Goal: Information Seeking & Learning: Learn about a topic

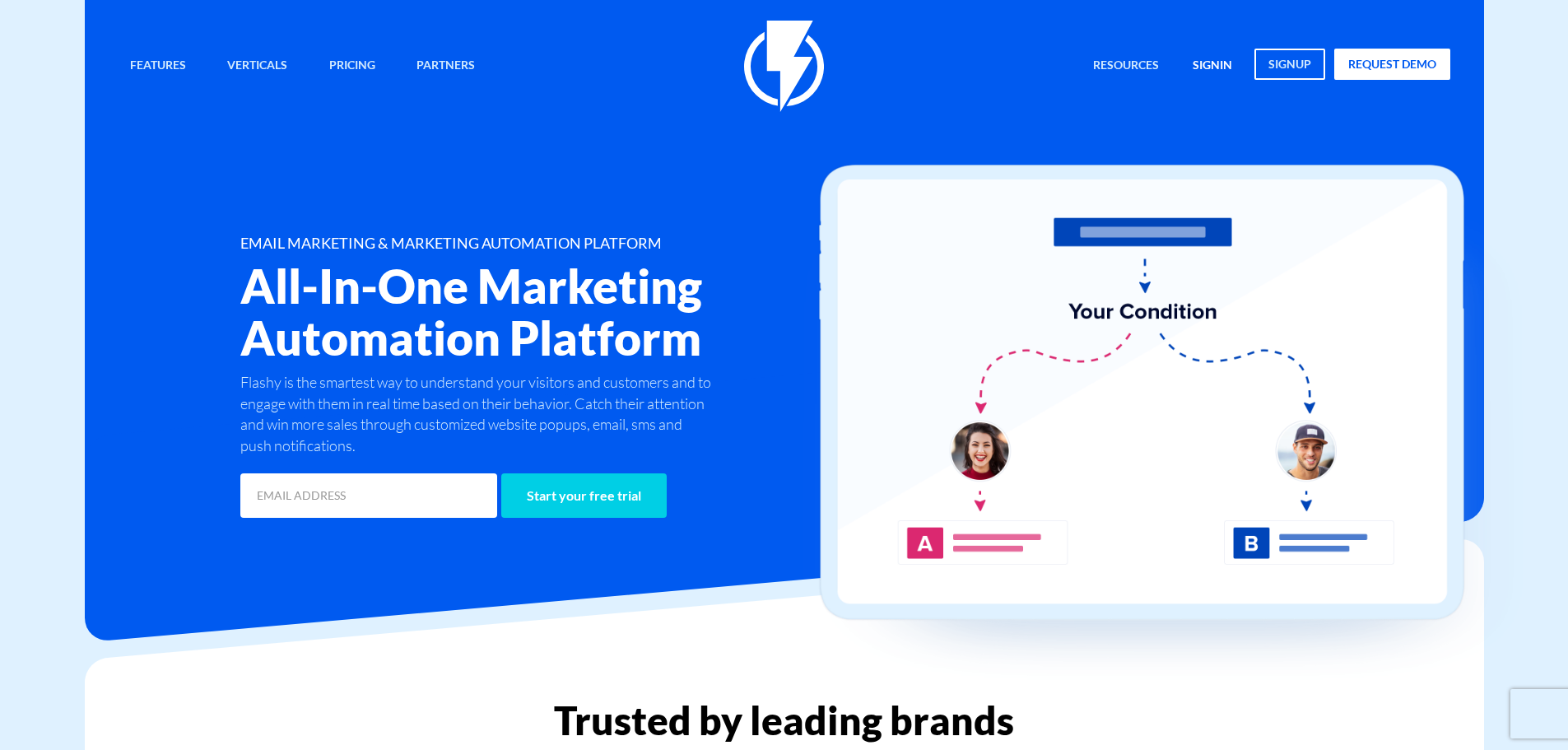
click at [1220, 63] on link "signin" at bounding box center [1212, 66] width 65 height 35
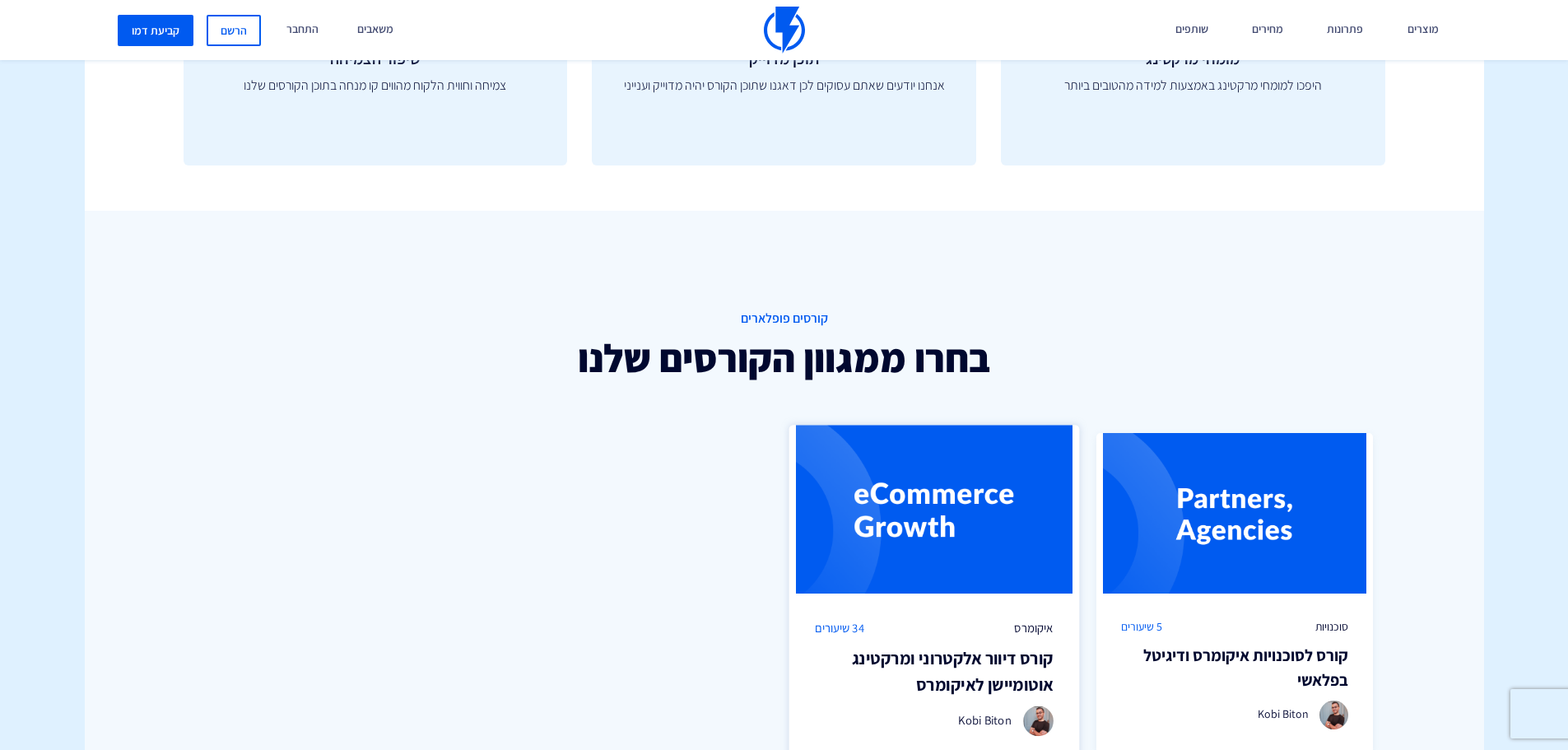
scroll to position [1070, 0]
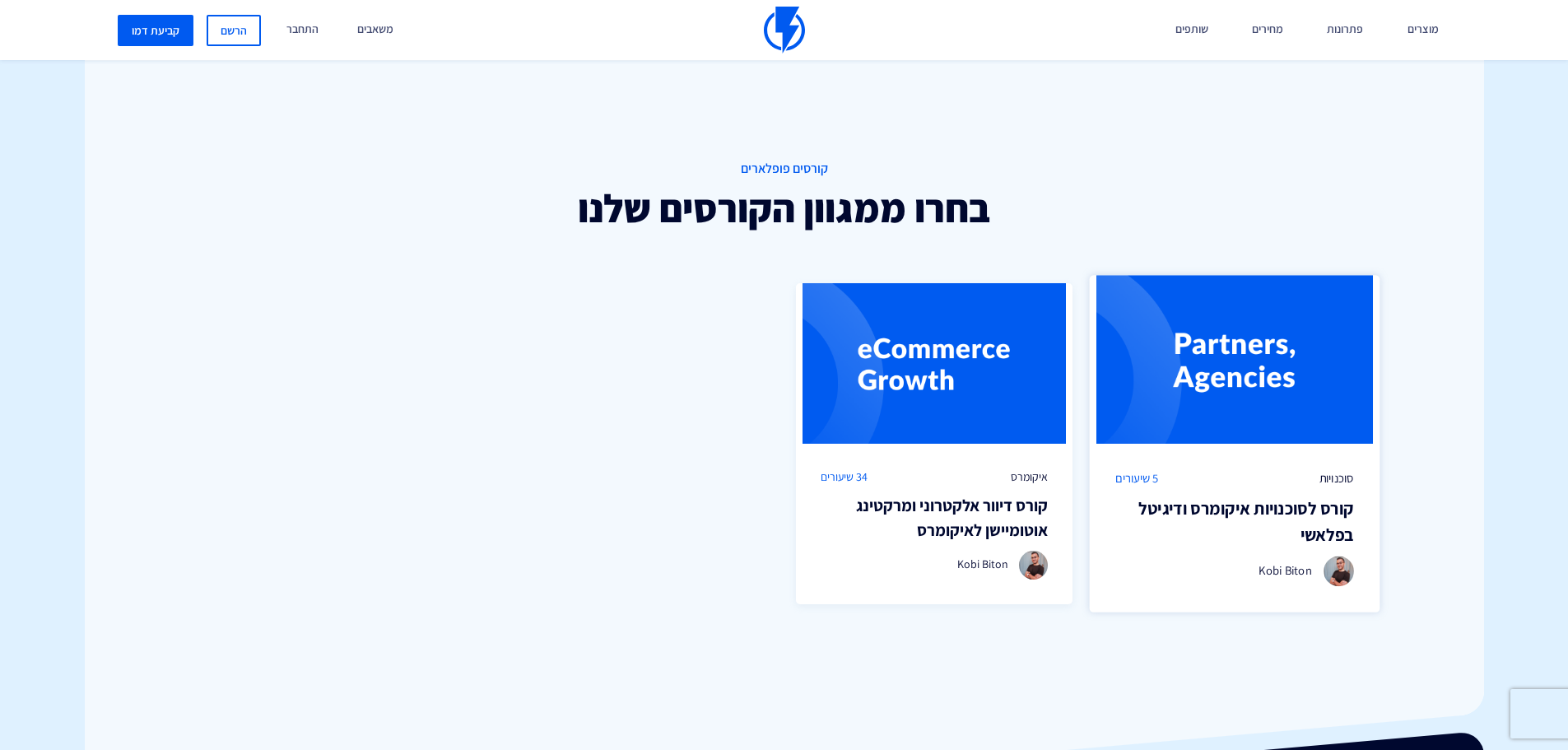
click at [1208, 485] on div "סוכנויות 5 שיעורים" at bounding box center [1234, 478] width 238 height 18
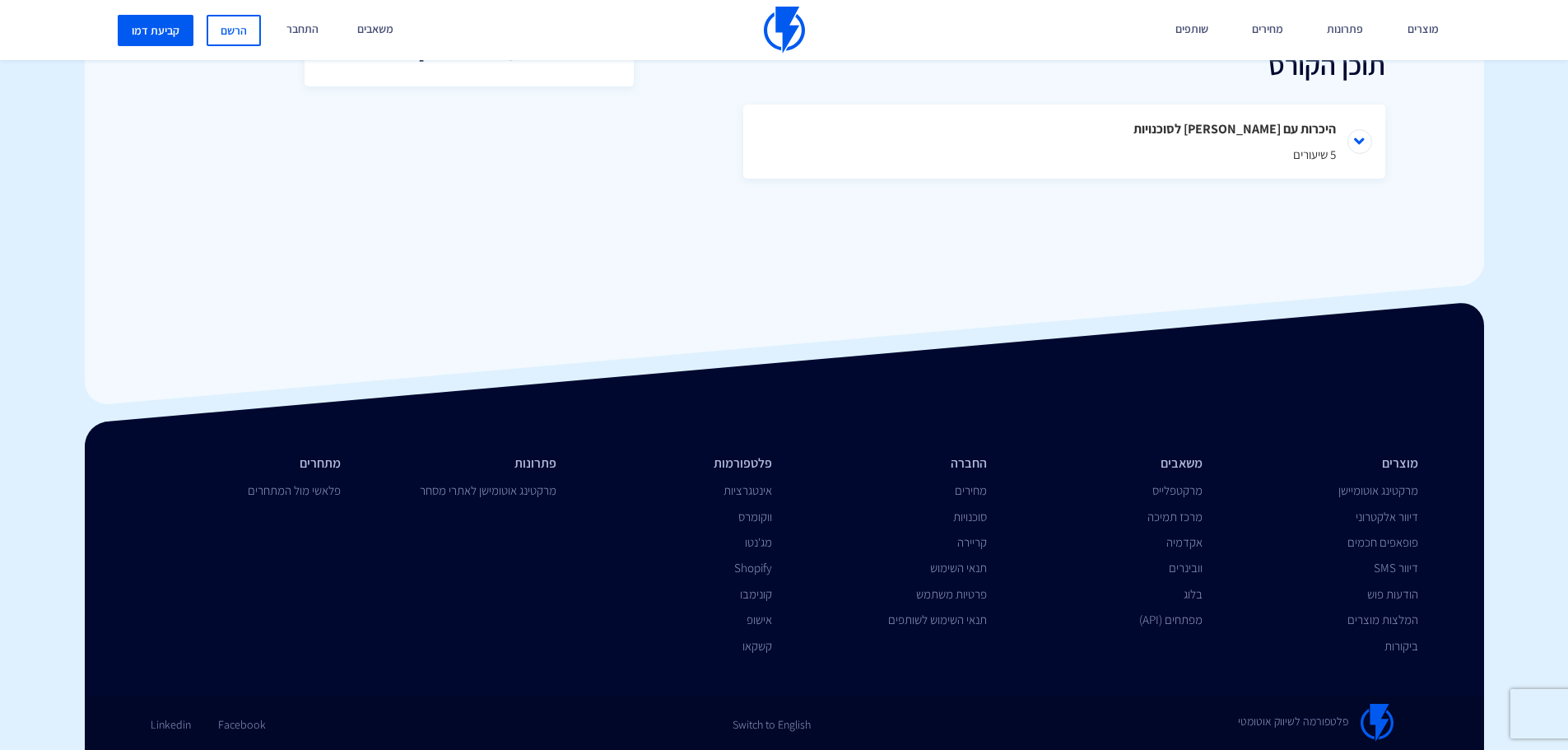
scroll to position [420, 0]
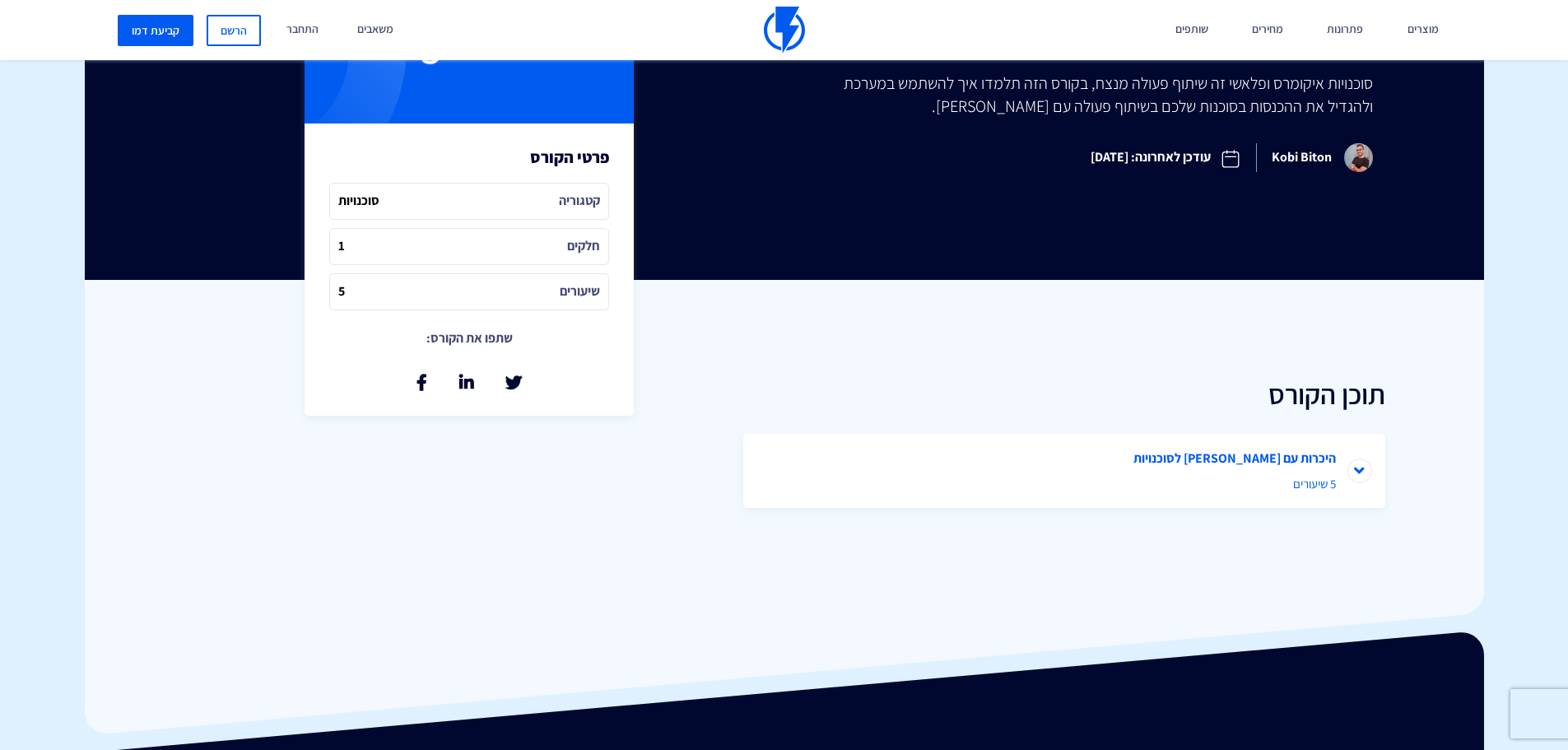
click at [1351, 479] on li "היכרות עם פלאשי לסוכנויות 5 שיעורים" at bounding box center [1064, 471] width 642 height 74
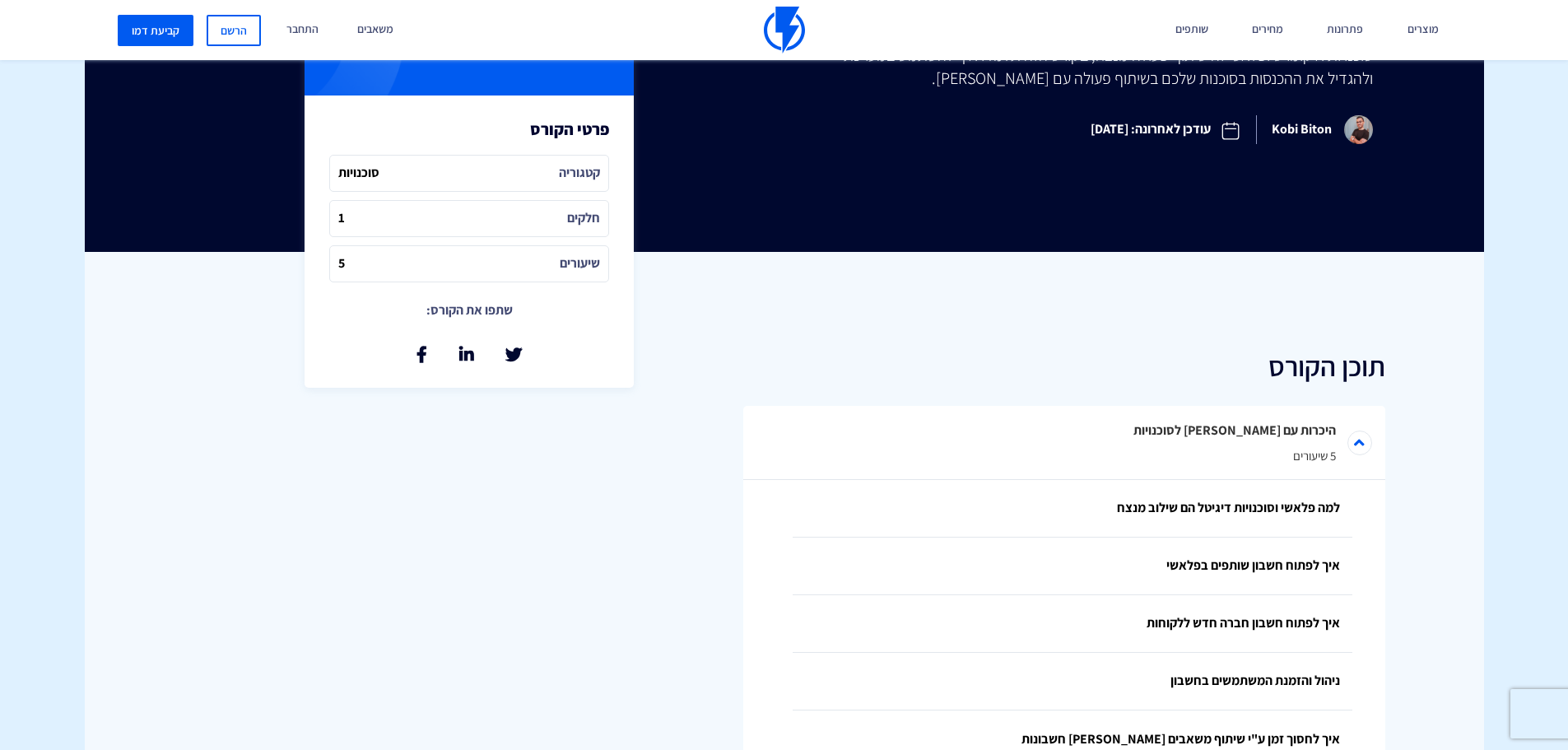
scroll to position [338, 0]
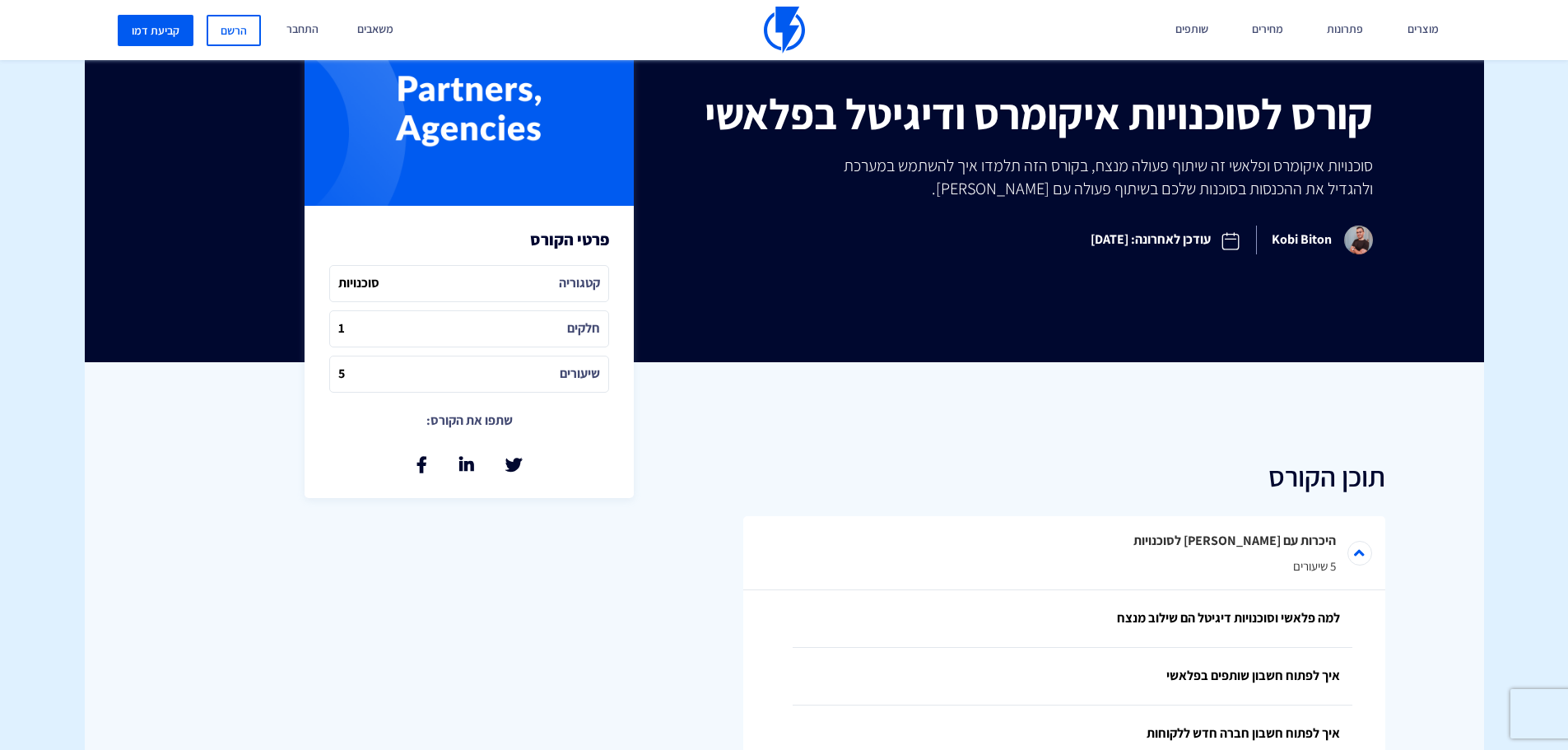
click at [580, 327] on icon "חלקים" at bounding box center [583, 329] width 33 height 19
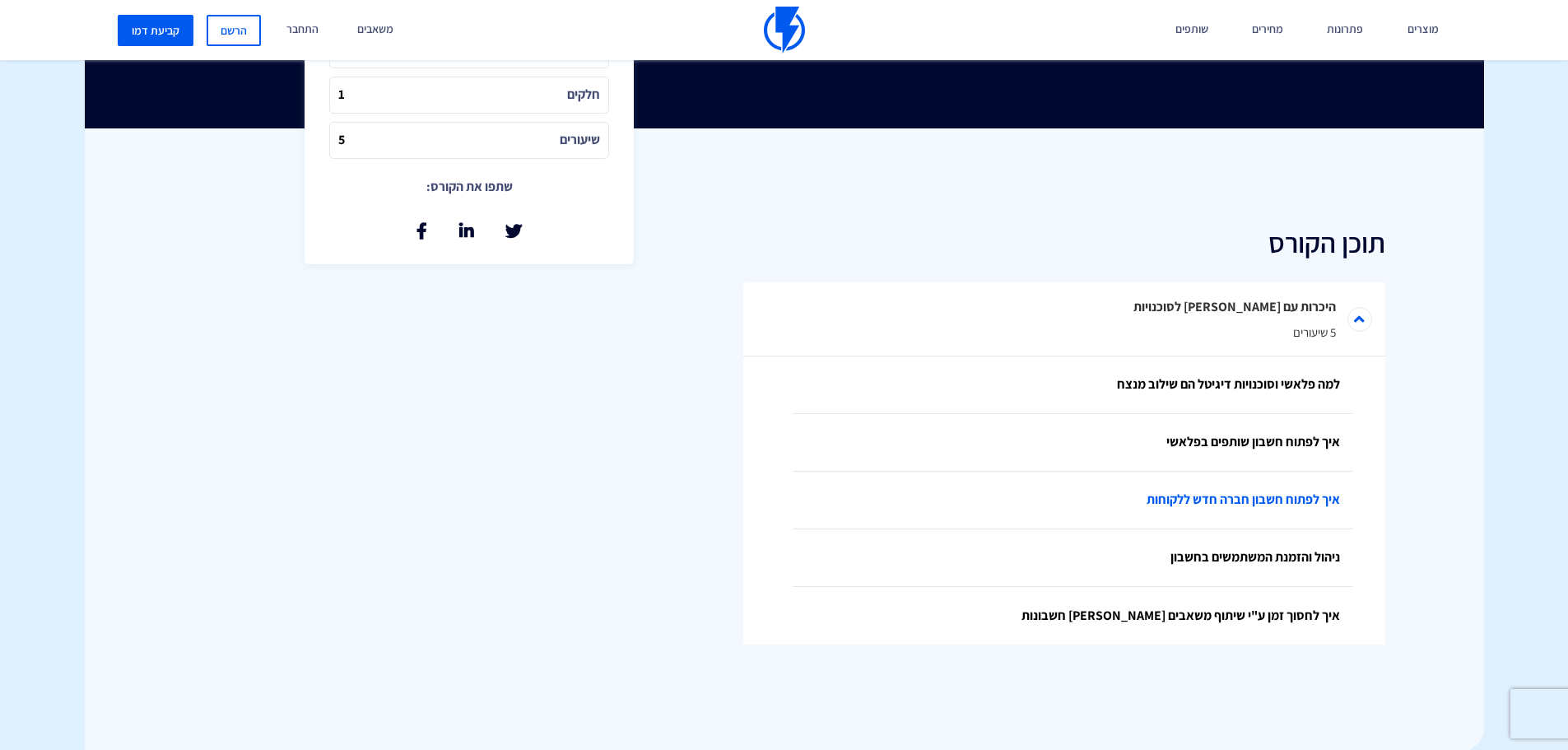
scroll to position [668, 0]
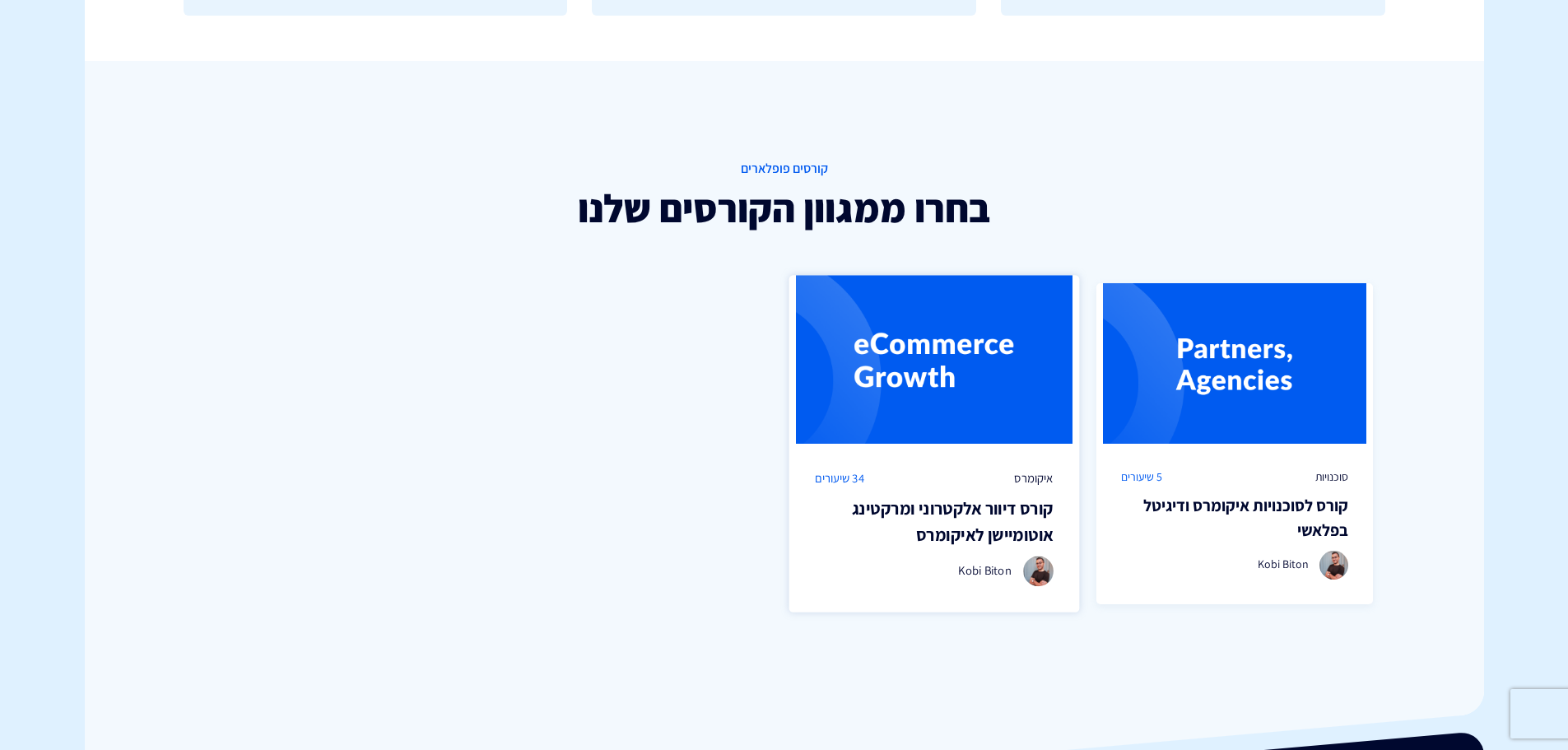
click at [929, 538] on h3 "קורס דיוור אלקטרוני ומרקטינג אוטומיישן לאיקומרס" at bounding box center [934, 522] width 238 height 52
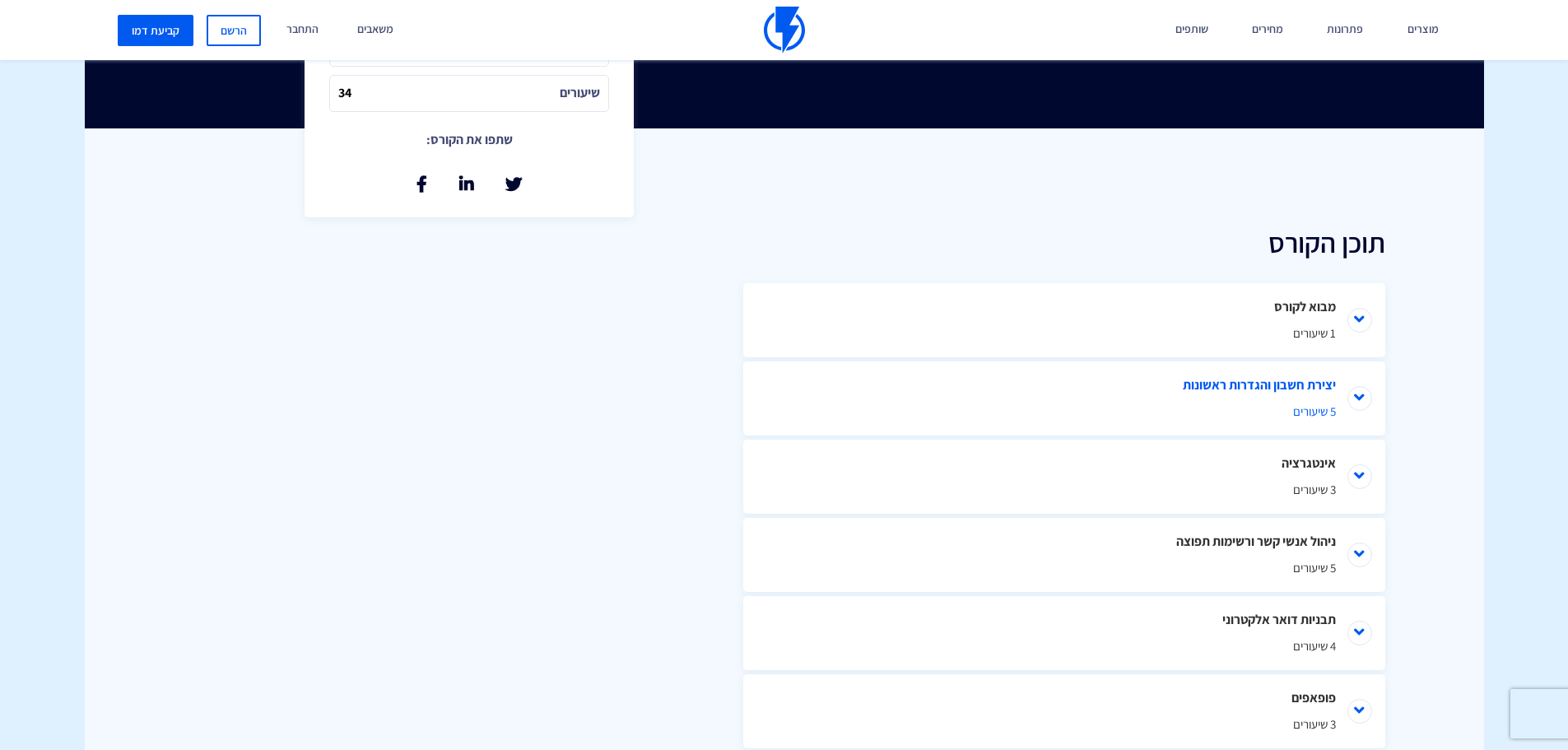
scroll to position [659, 0]
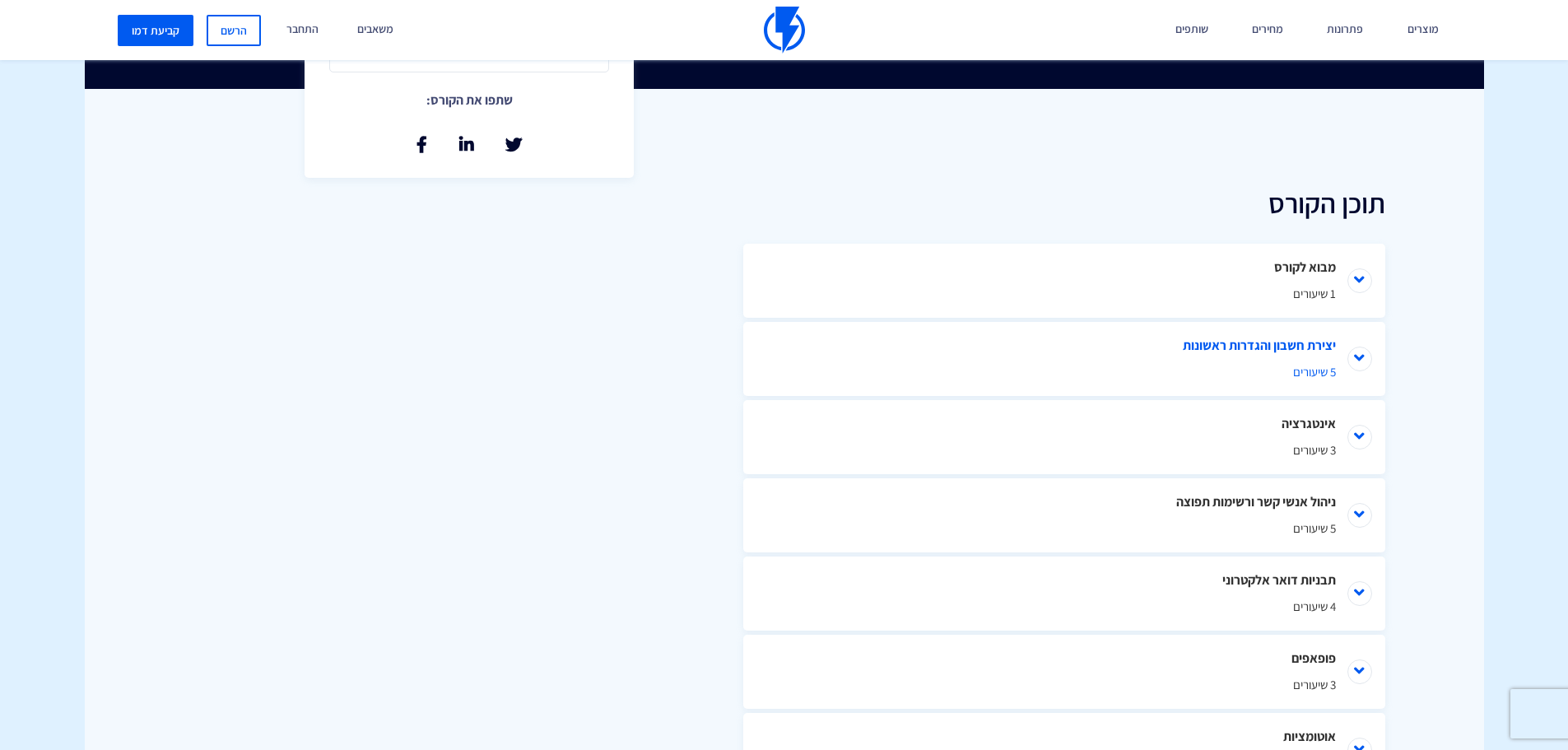
click at [1354, 360] on li "יצירת חשבון והגדרות ראשונות 5 שיעורים" at bounding box center [1064, 359] width 642 height 74
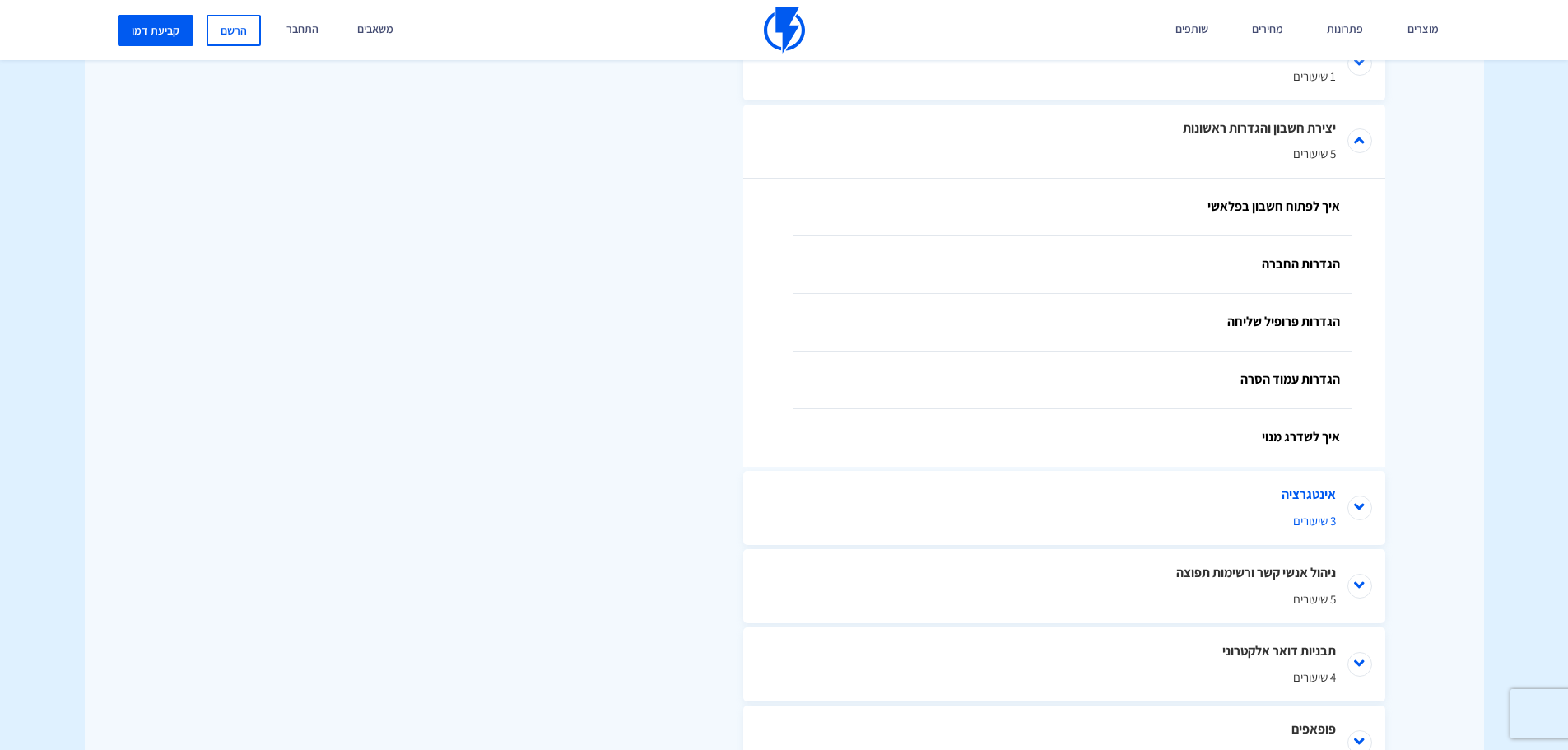
scroll to position [905, 0]
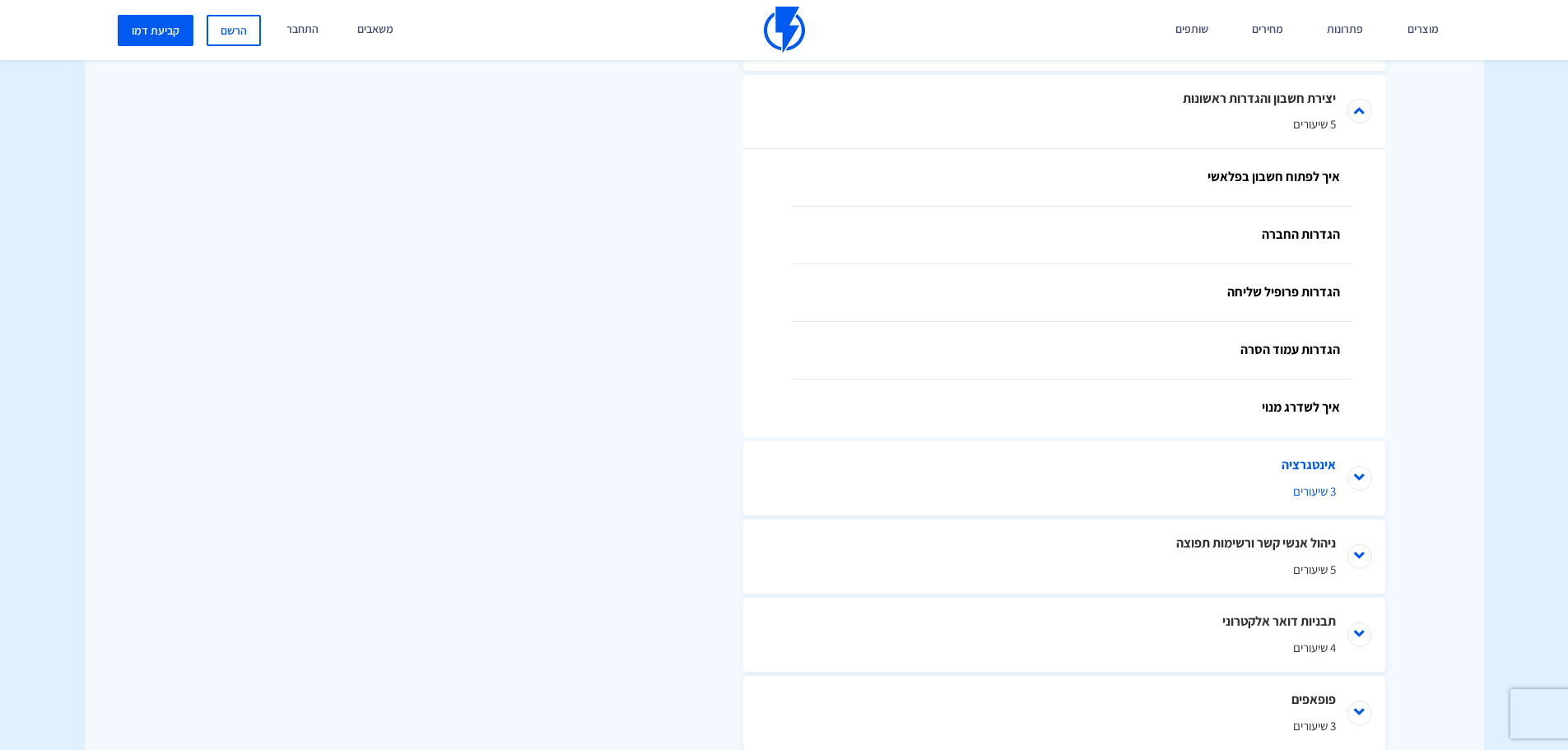
click at [1382, 482] on li "אינטגרציה 3 שיעורים" at bounding box center [1064, 478] width 642 height 74
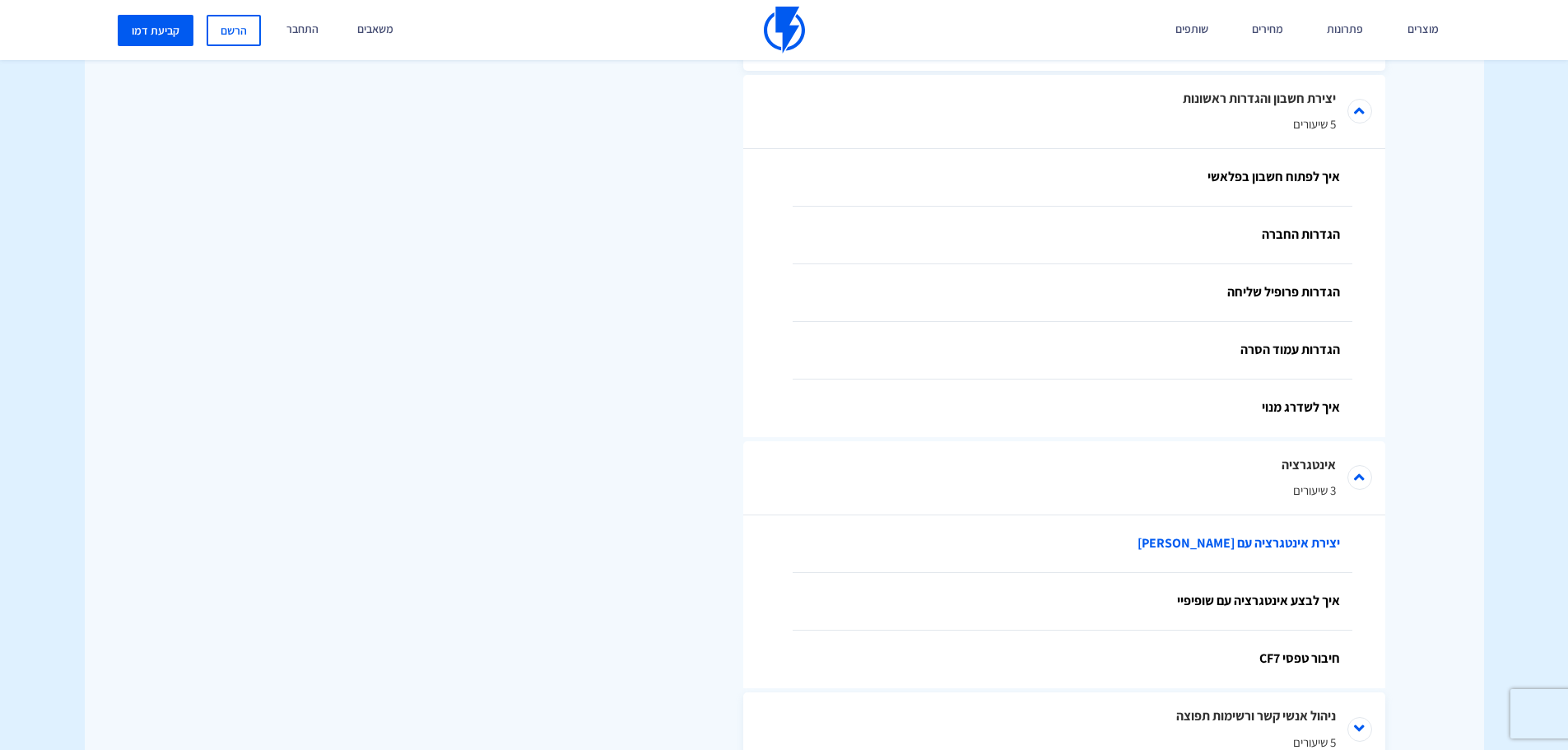
click at [1247, 549] on link "יצירת אינטגרציה עם [PERSON_NAME]" at bounding box center [1072, 544] width 560 height 58
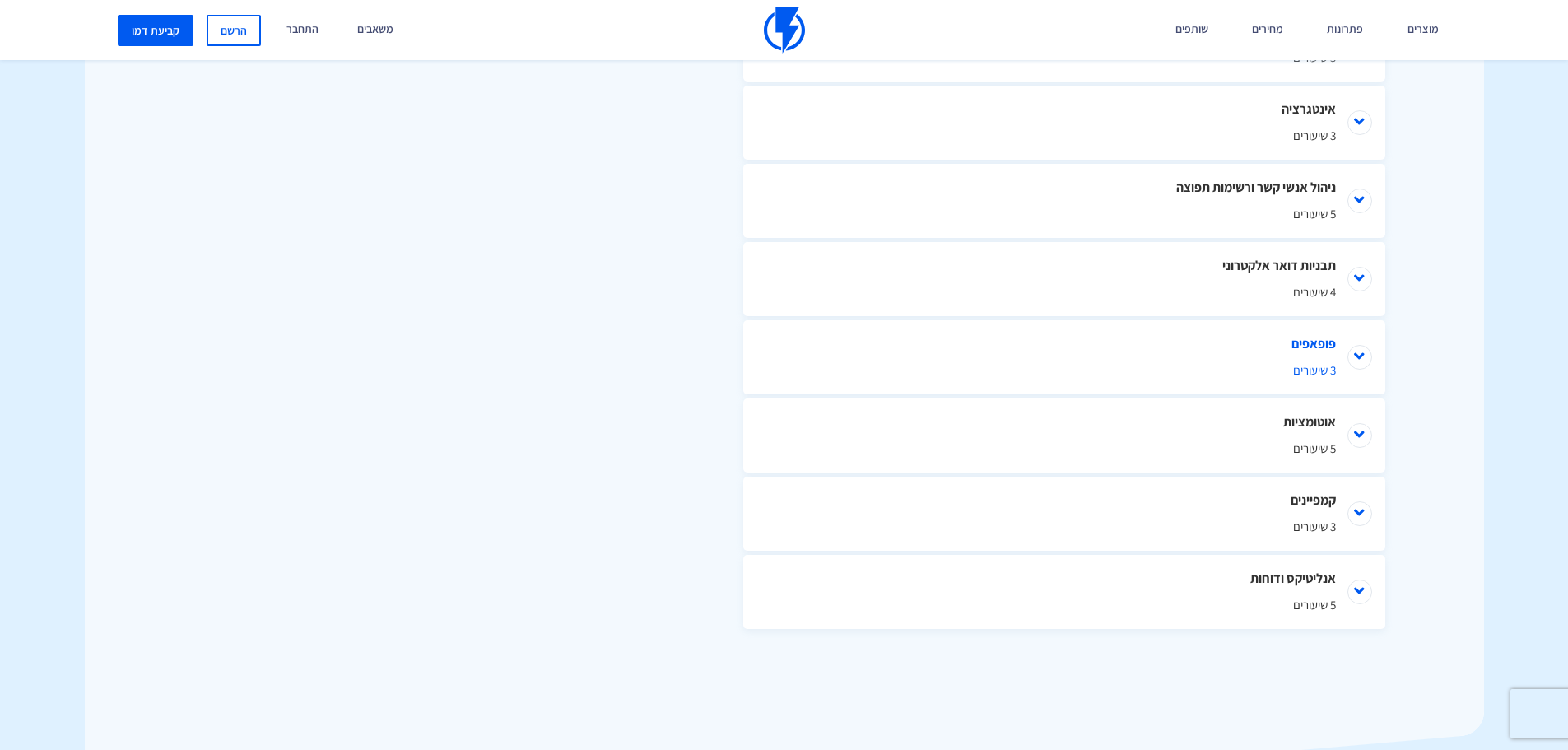
scroll to position [890, 0]
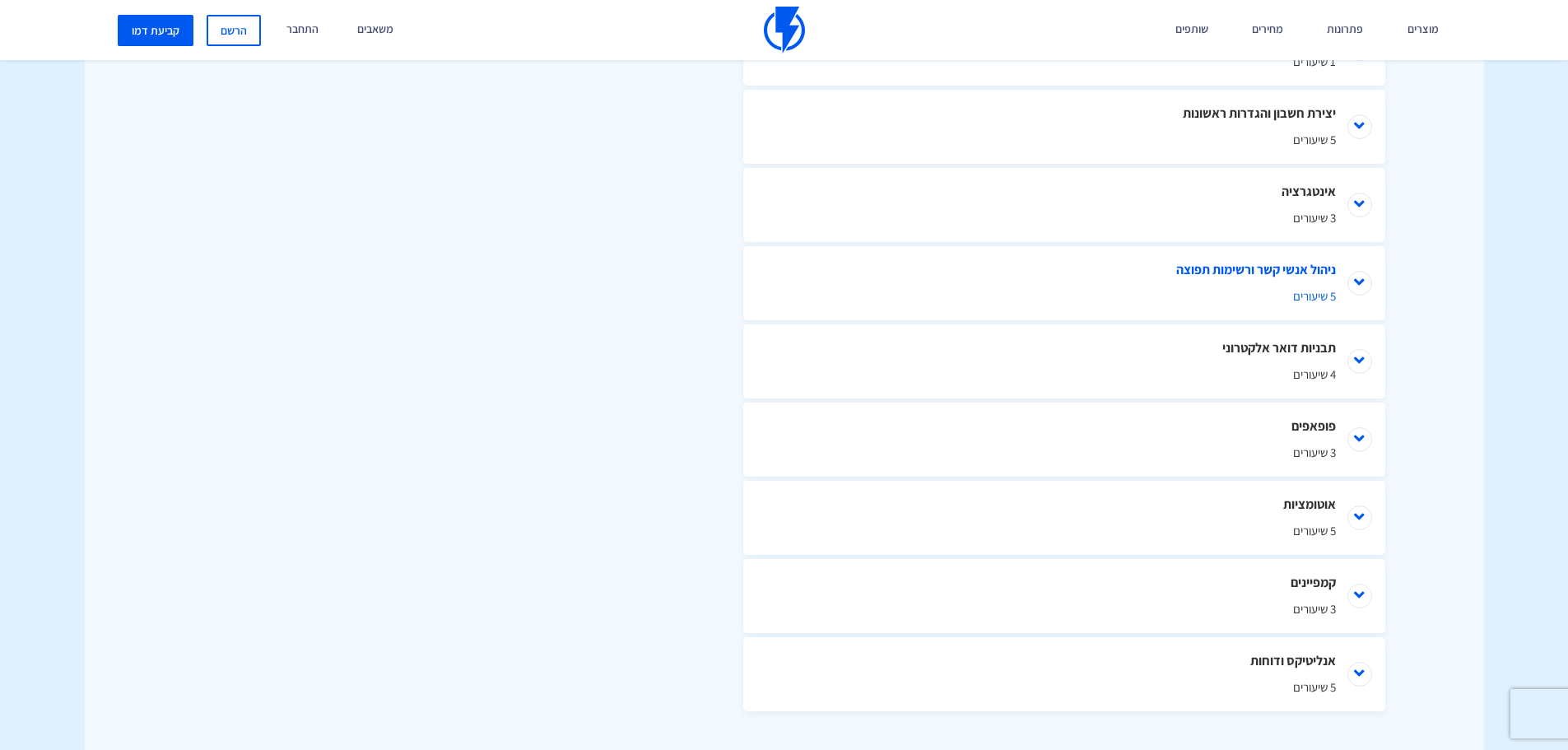
click at [1366, 281] on li "ניהול אנשי קשר ורשימות תפוצה 5 שיעורים" at bounding box center [1064, 283] width 642 height 74
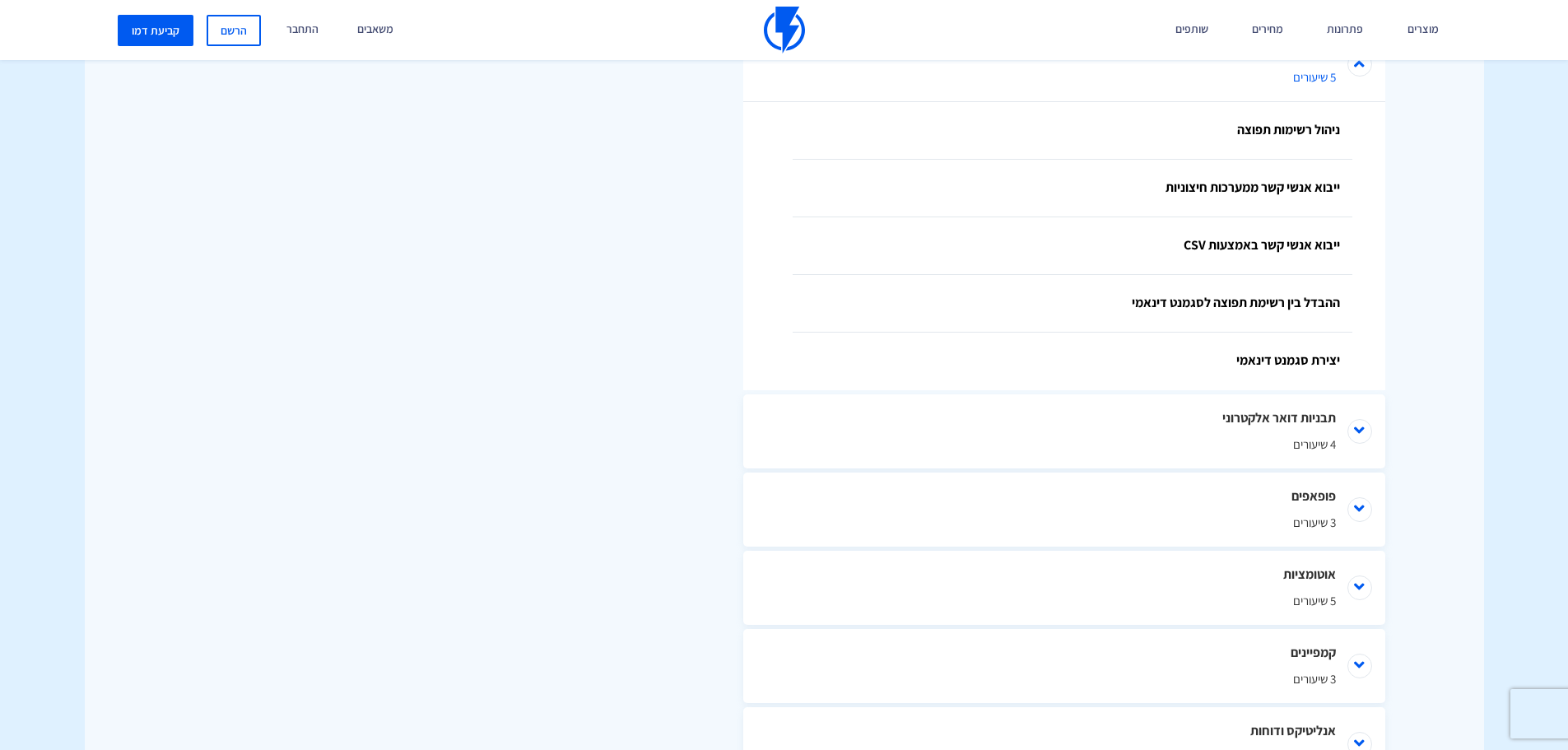
scroll to position [1014, 0]
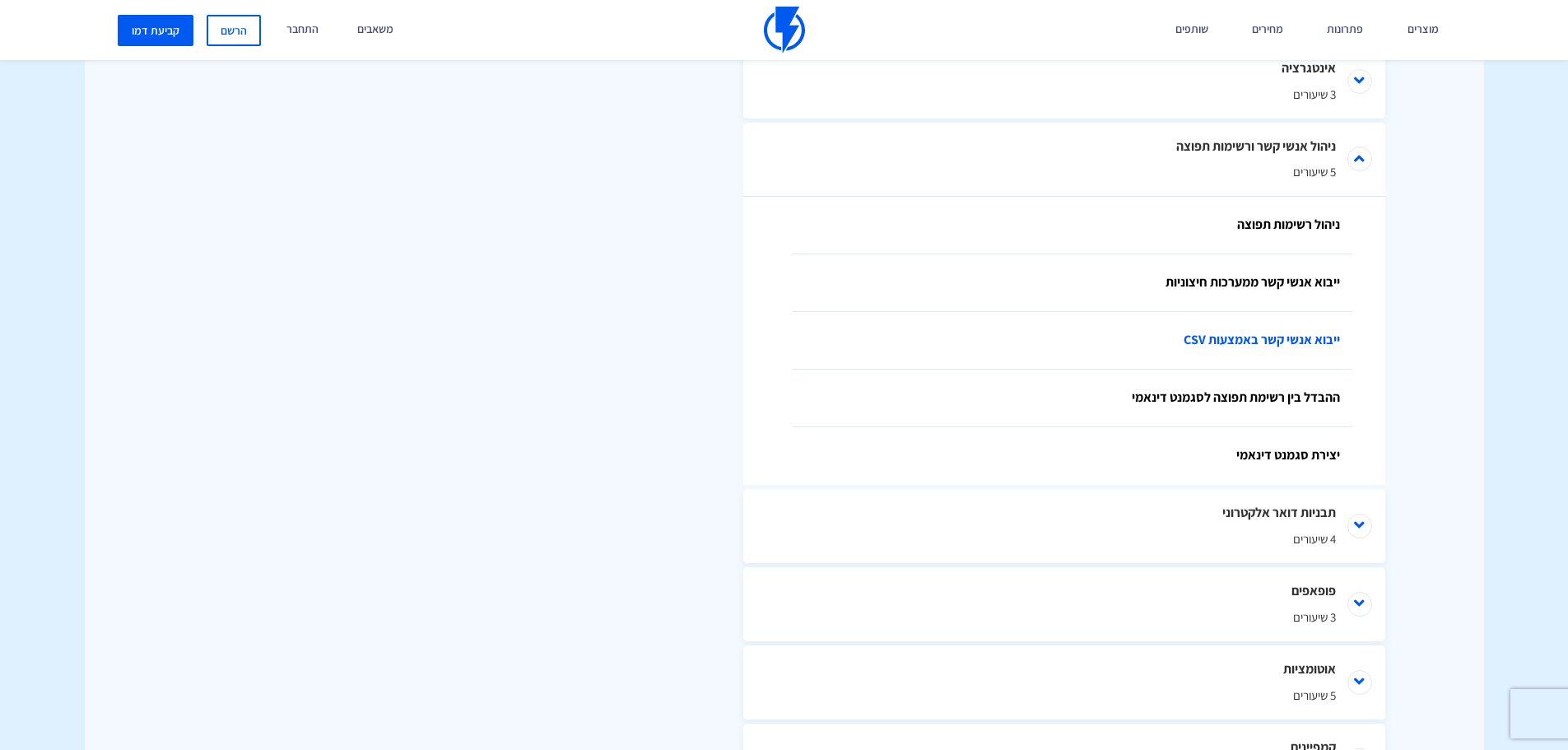
click at [1321, 341] on link "ייבוא אנשי קשר באמצעות CSV" at bounding box center [1072, 341] width 560 height 58
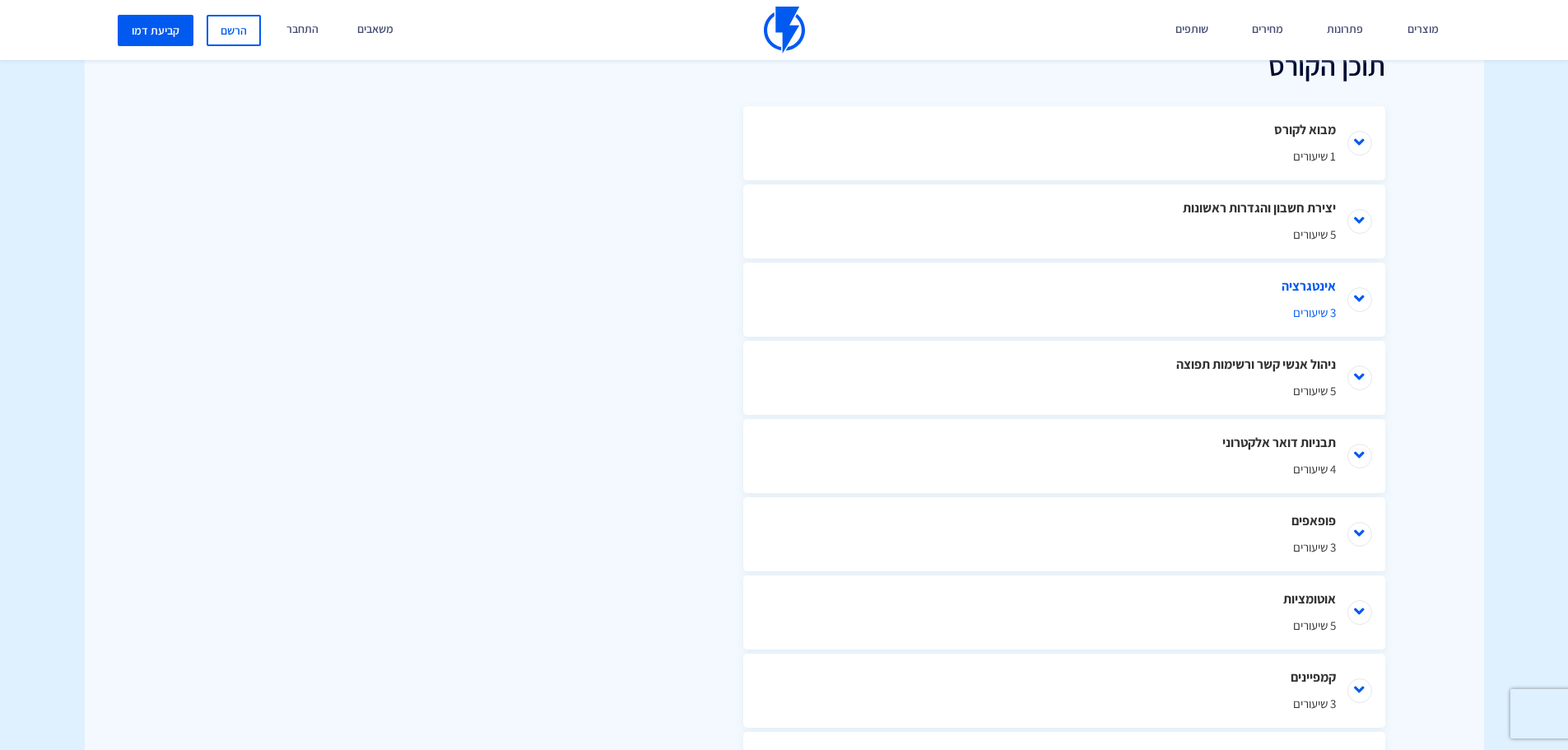
scroll to position [766, 0]
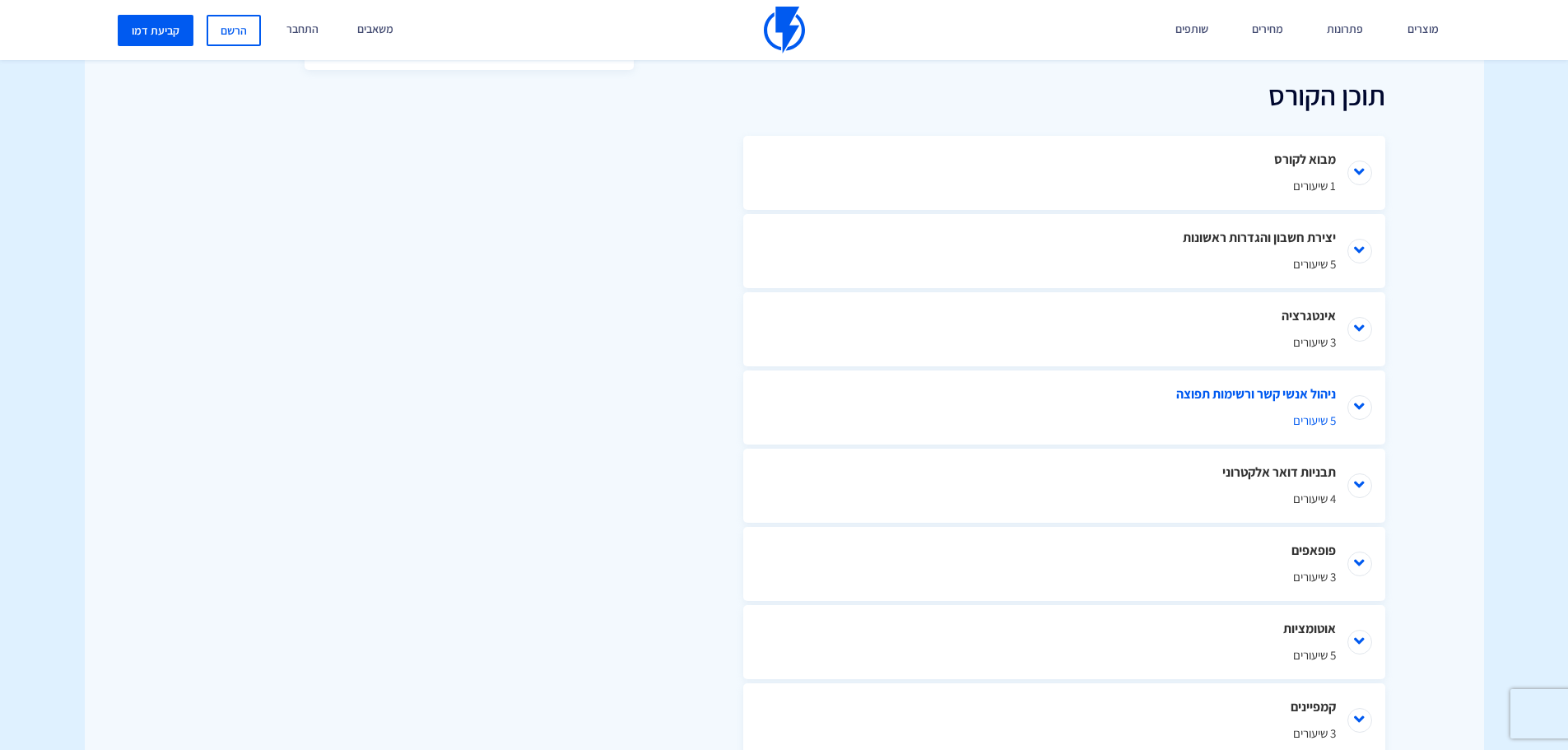
click at [1360, 409] on li "ניהול אנשי קשר ורשימות תפוצה 5 שיעורים" at bounding box center [1064, 407] width 642 height 74
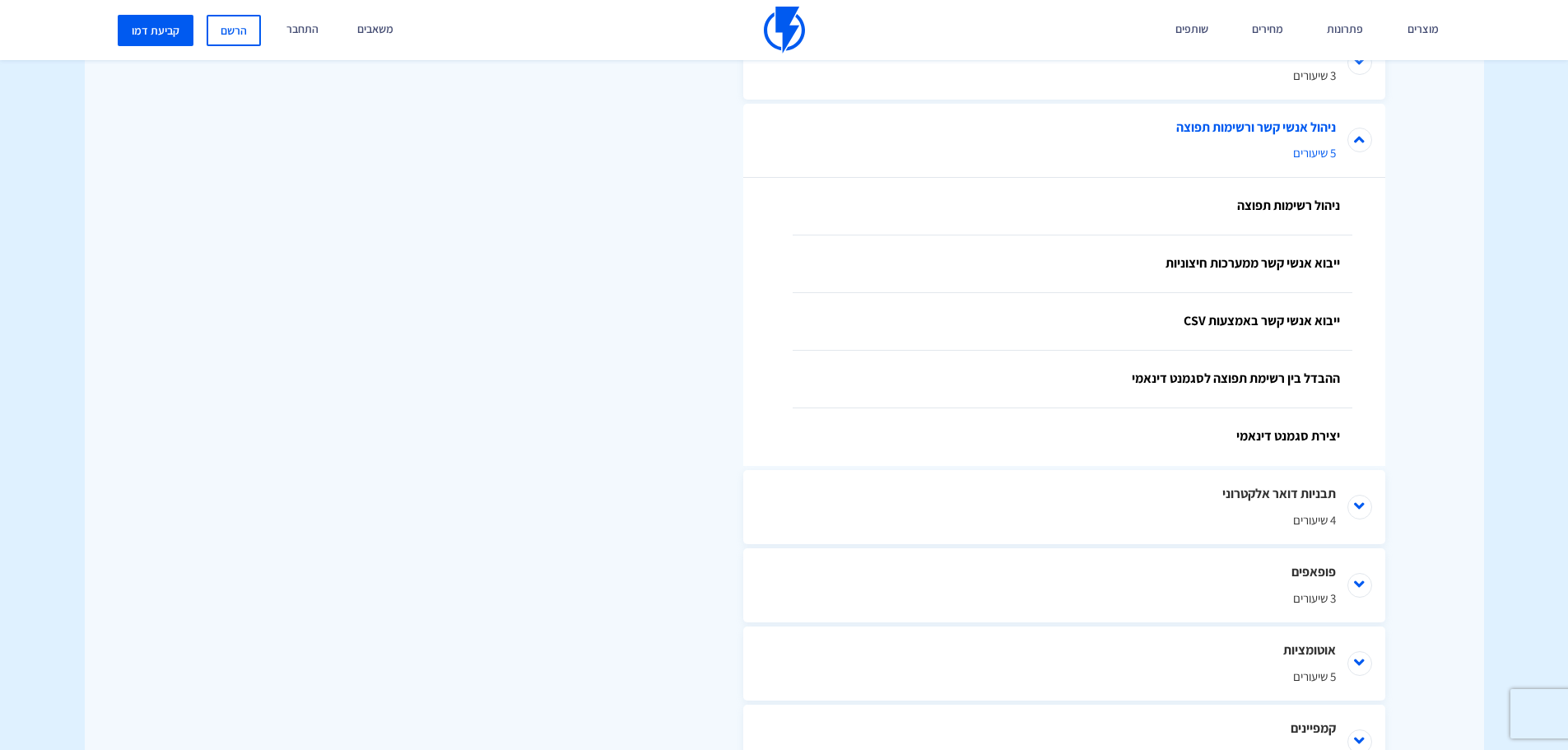
scroll to position [1055, 0]
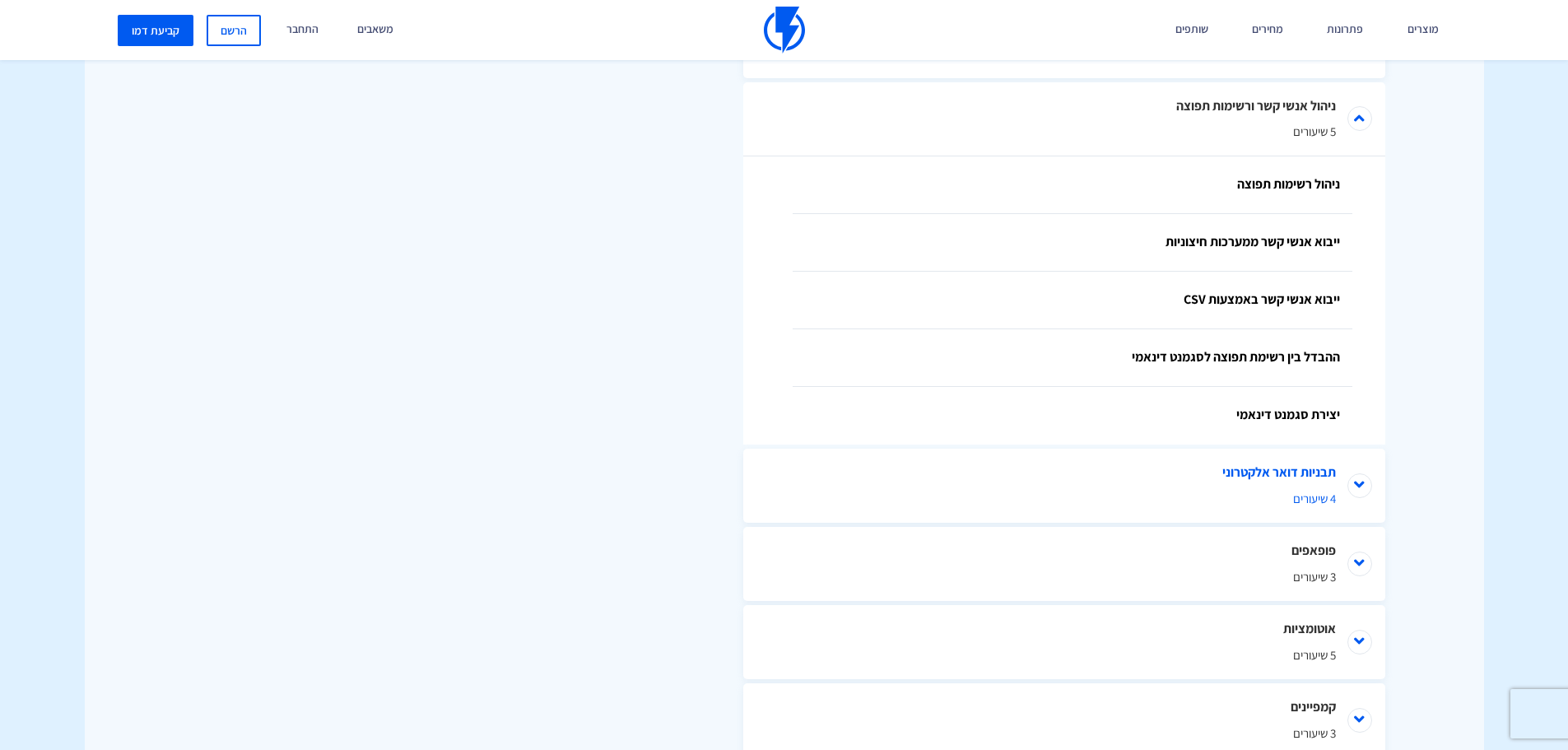
click at [1357, 480] on li "תבניות דואר אלקטרוני 4 שיעורים" at bounding box center [1064, 486] width 642 height 74
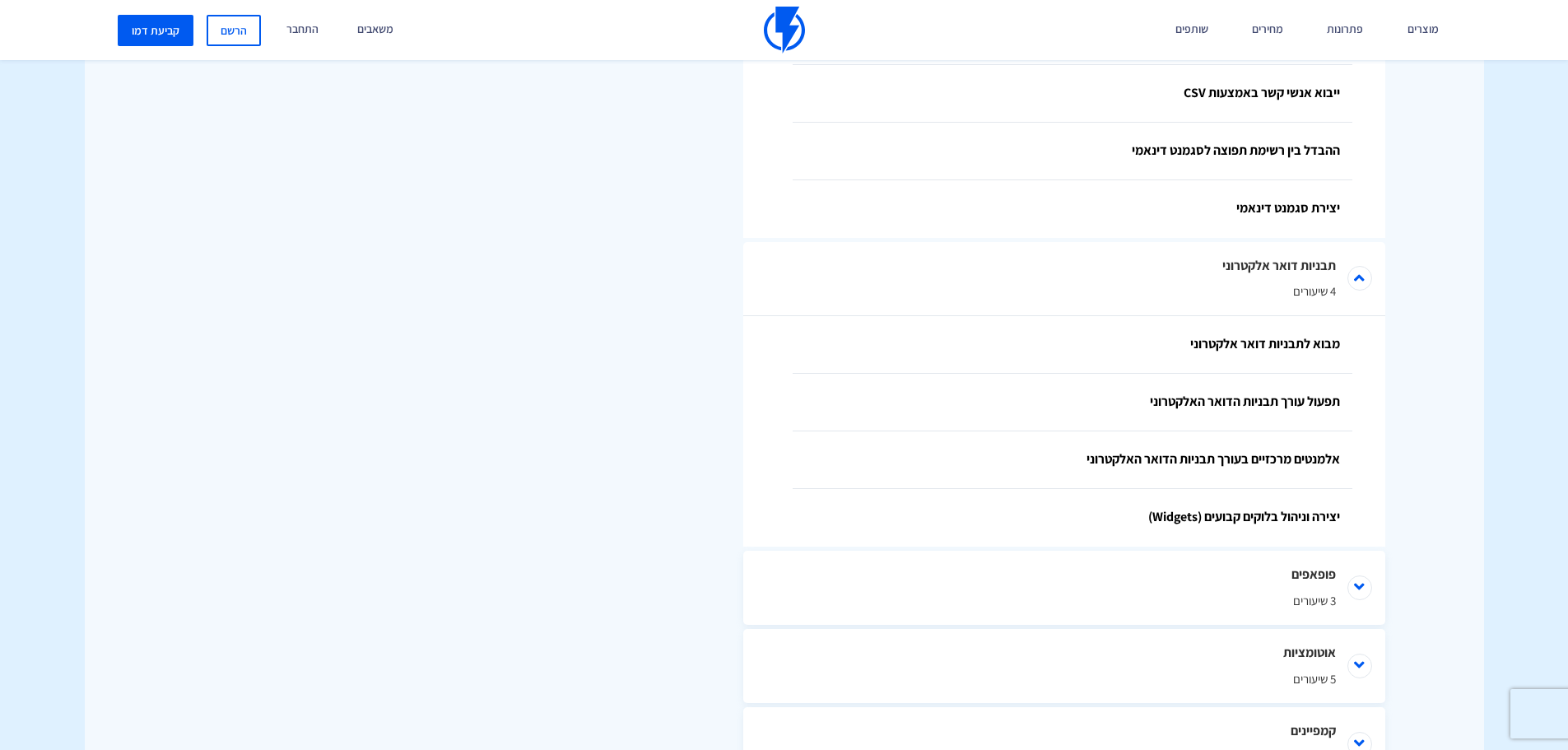
scroll to position [1284, 0]
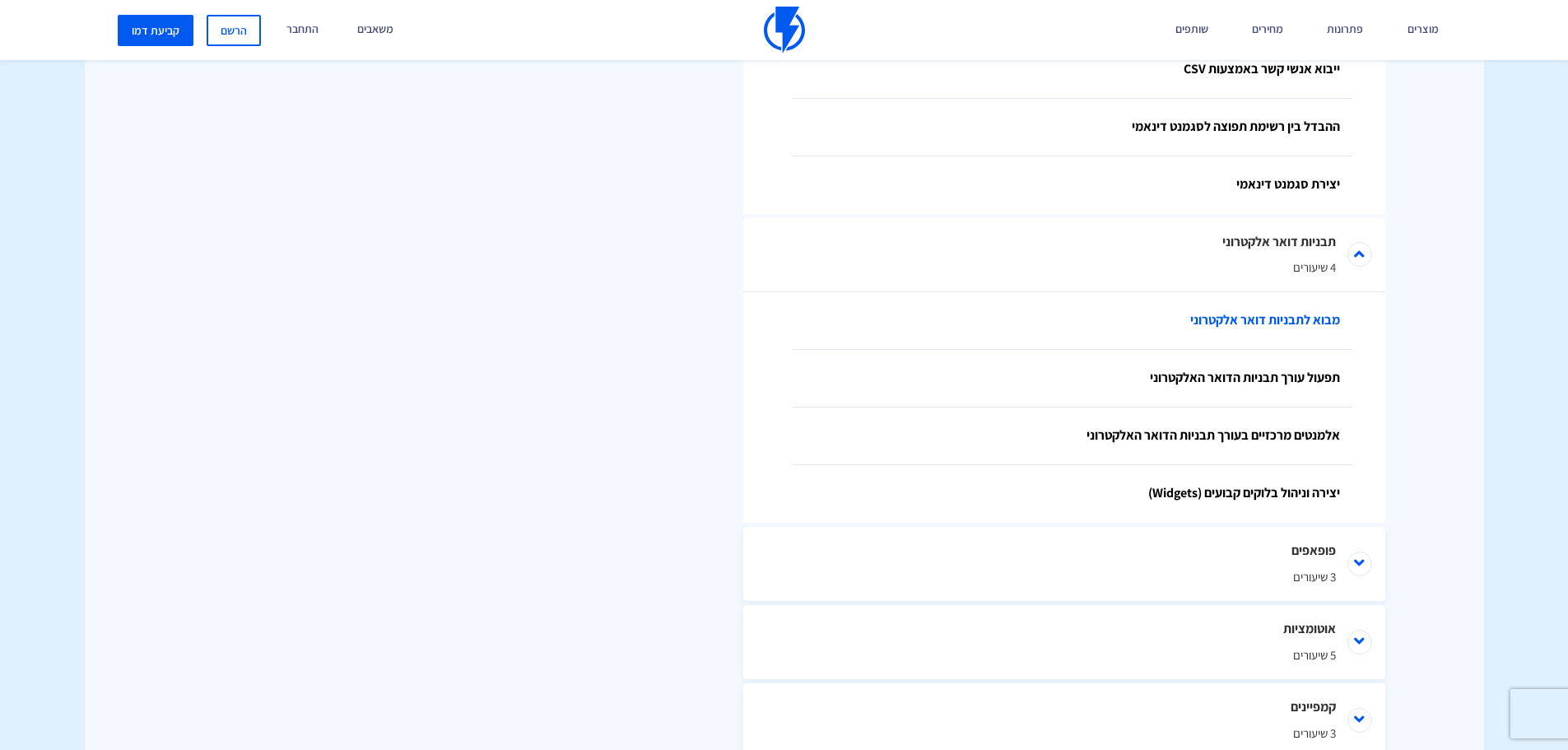
click at [1254, 320] on link "מבוא לתבניות דואר אלקטרוני" at bounding box center [1072, 320] width 560 height 58
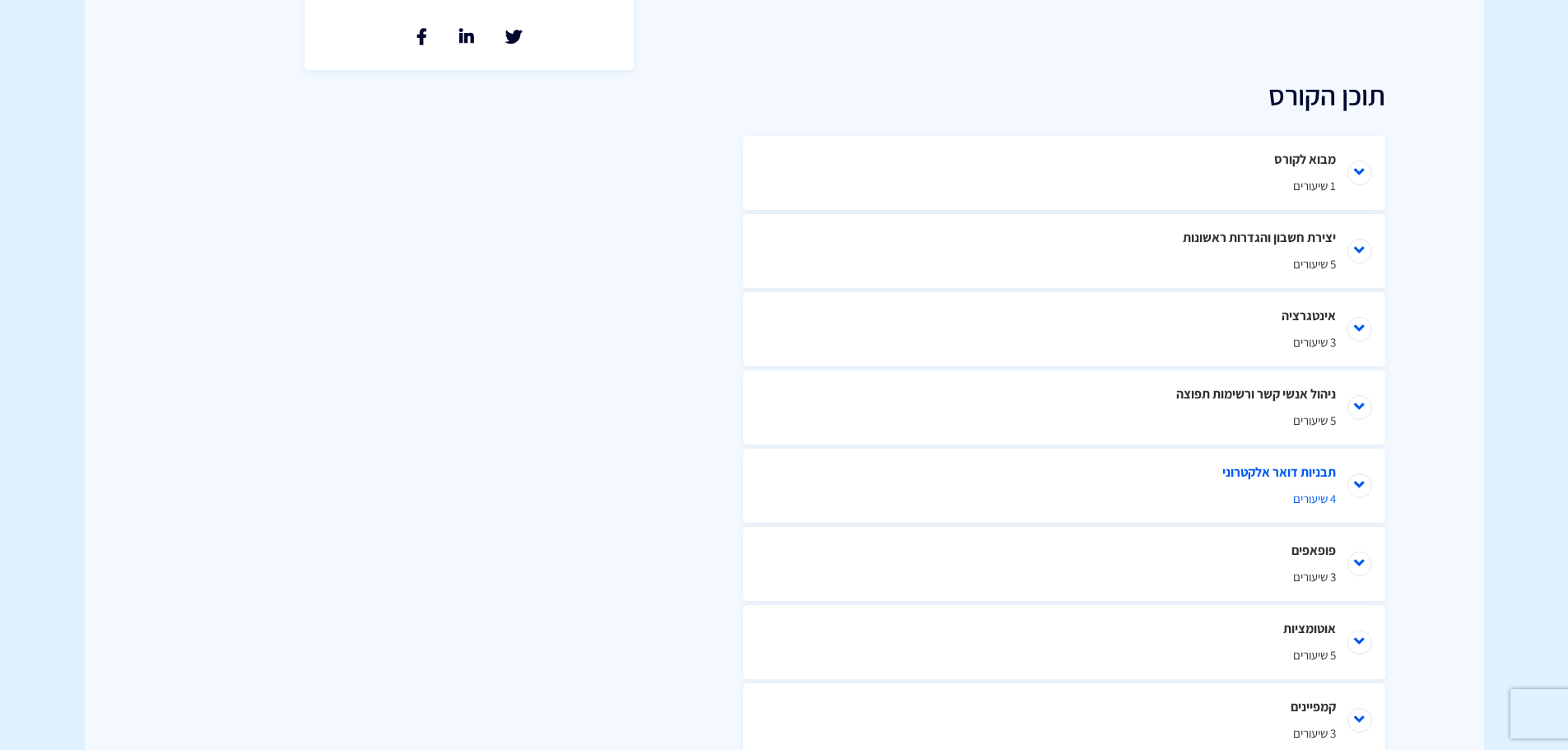
click at [1370, 486] on li "תבניות דואר אלקטרוני 4 שיעורים" at bounding box center [1064, 486] width 642 height 74
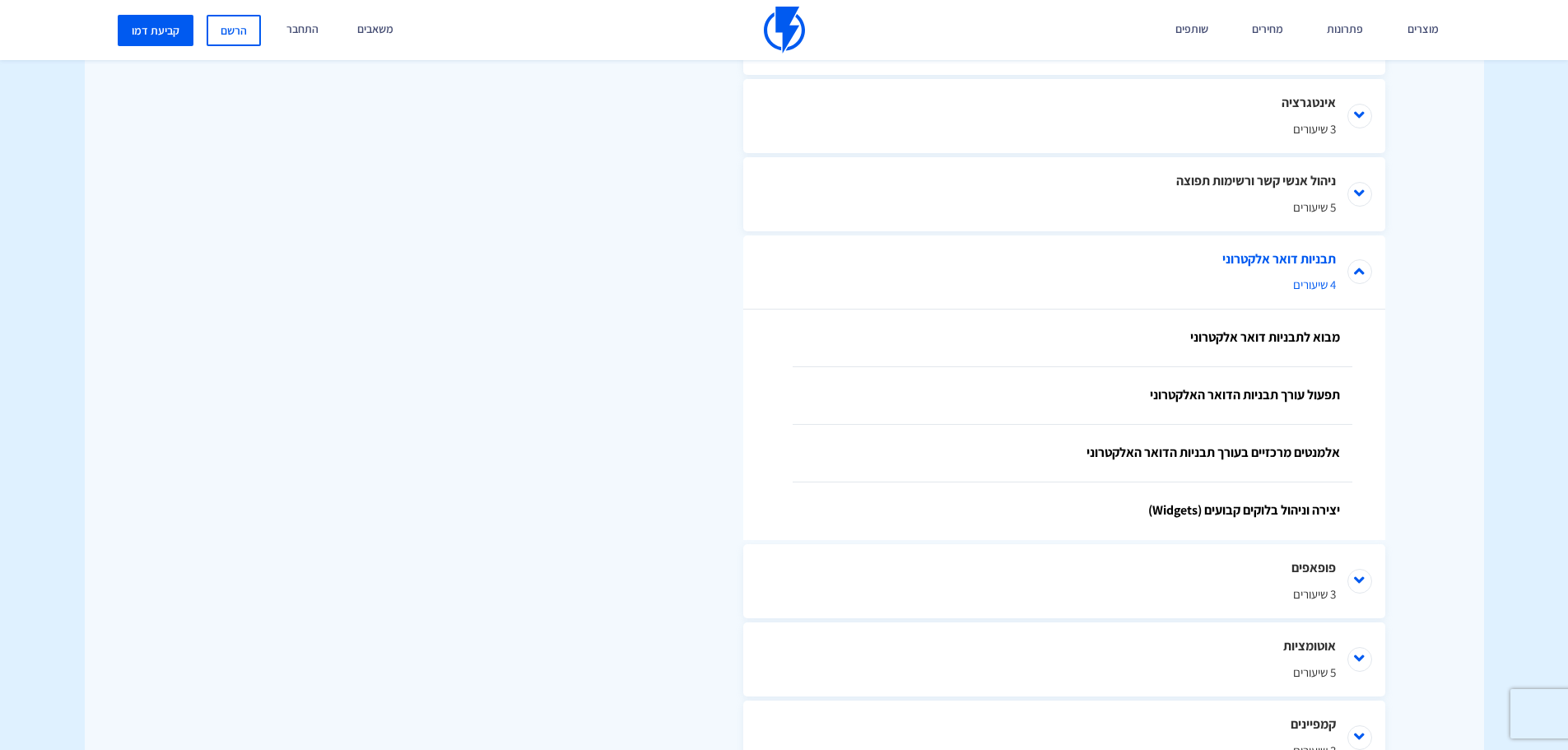
scroll to position [997, 0]
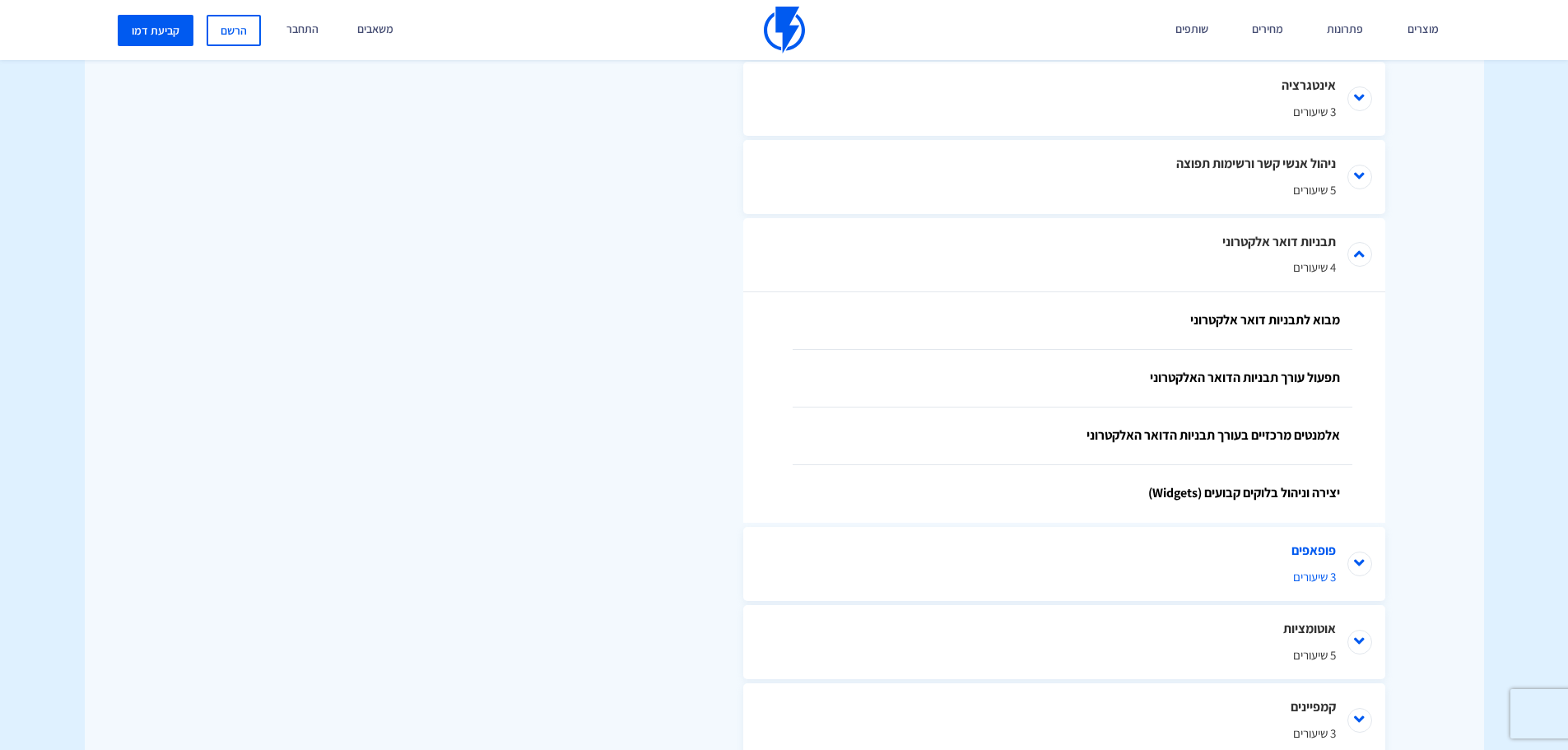
click at [1358, 561] on li "פופאפים 3 שיעורים" at bounding box center [1064, 564] width 642 height 74
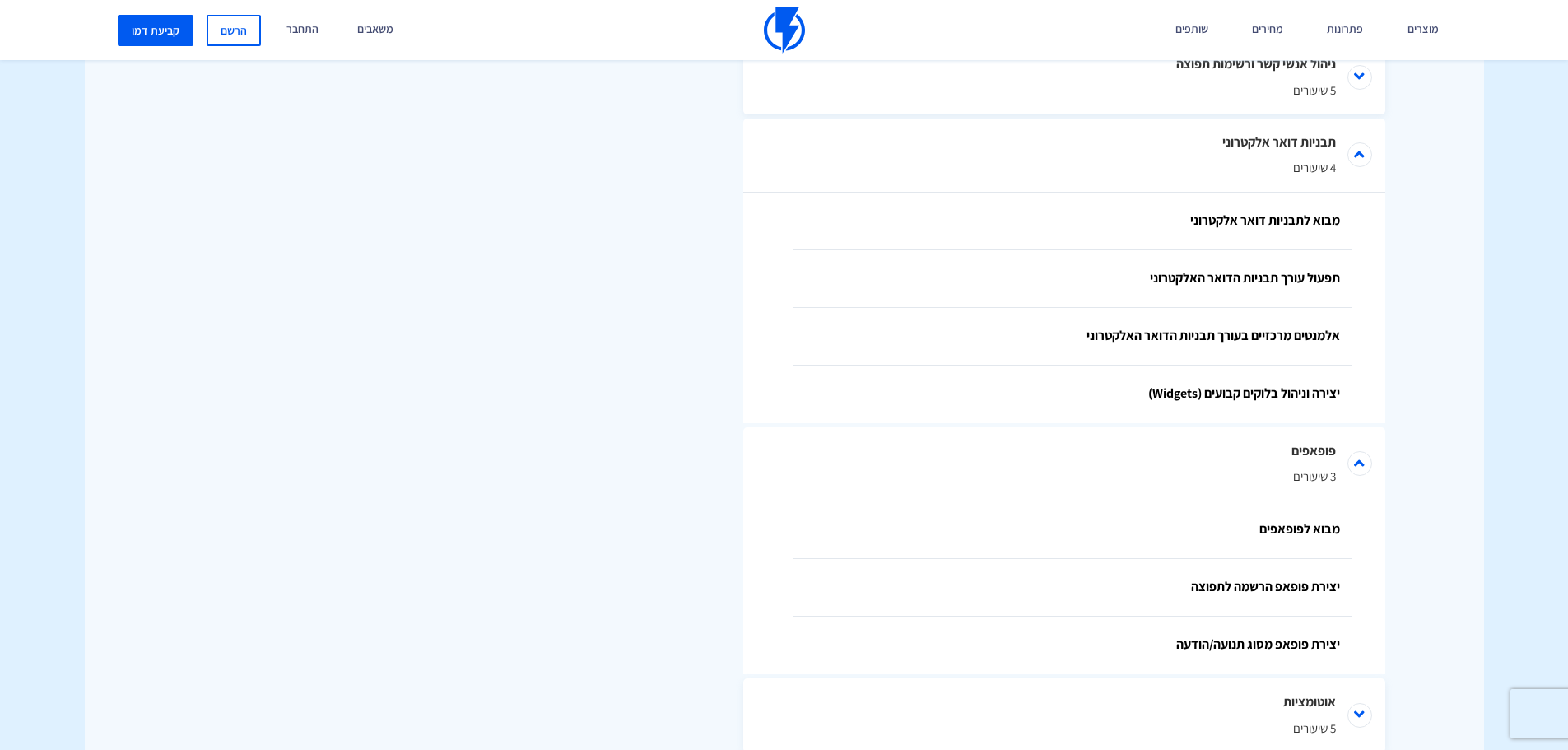
scroll to position [1169, 0]
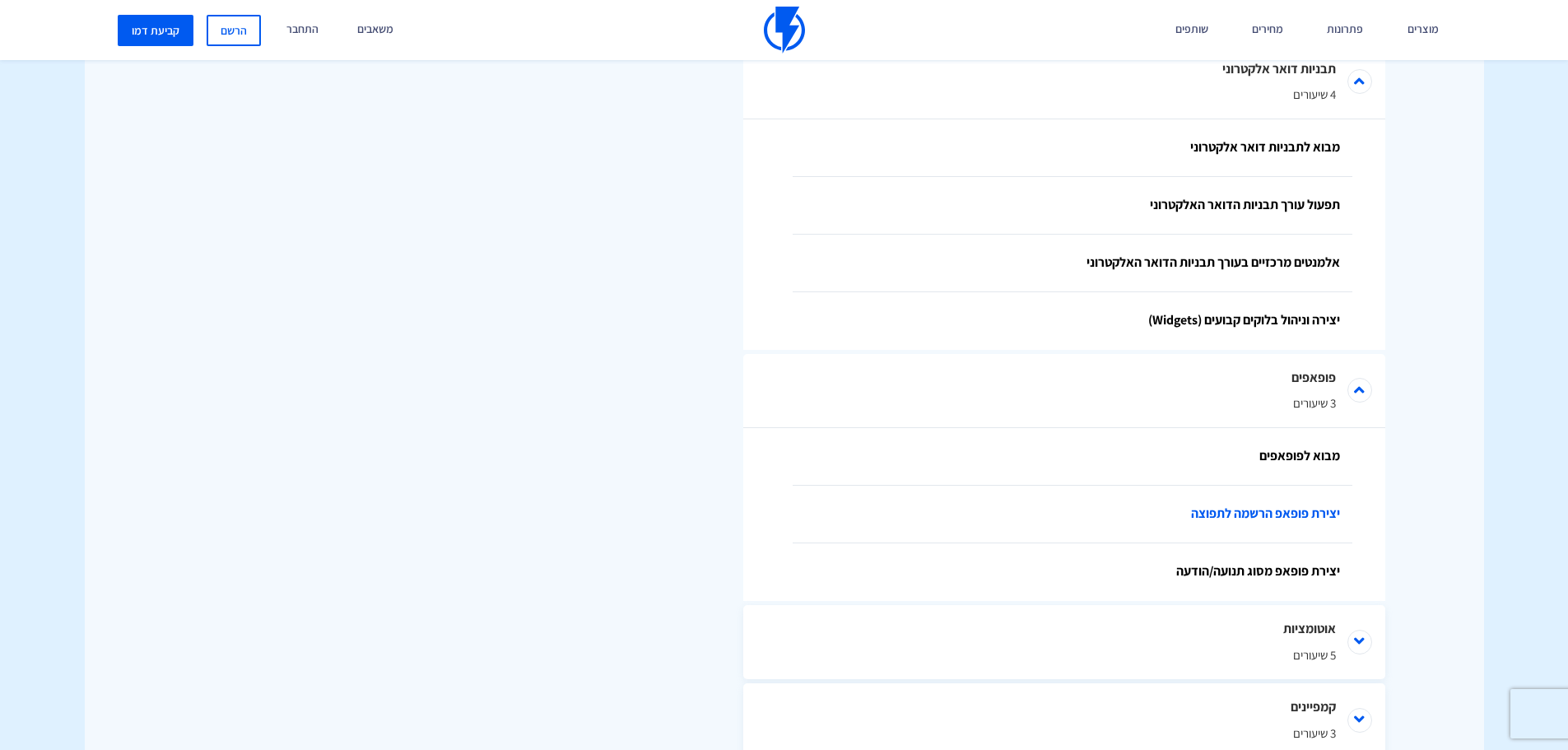
click at [1316, 505] on link "יצירת פופאפ הרשמה לתפוצה" at bounding box center [1072, 514] width 560 height 58
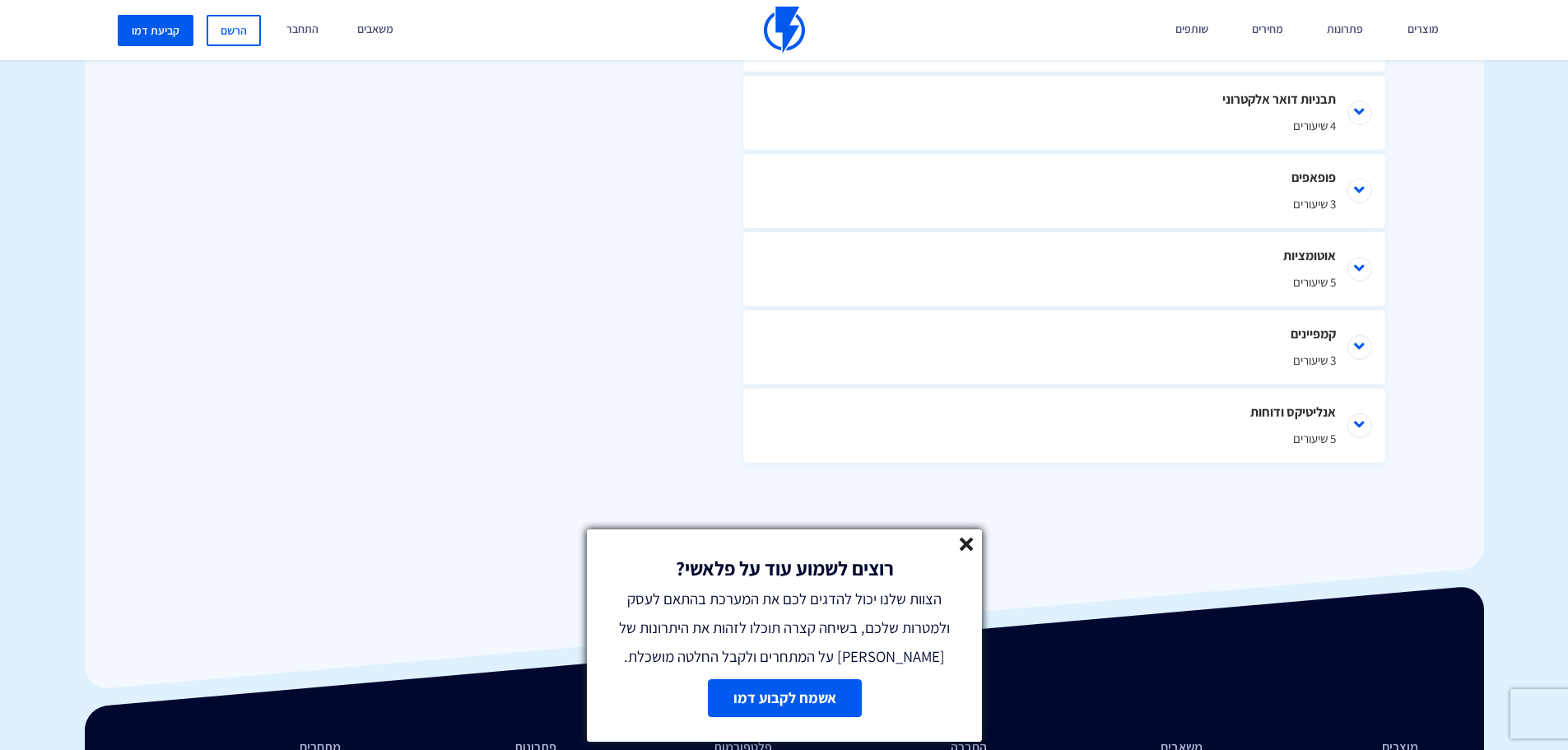
scroll to position [1011, 0]
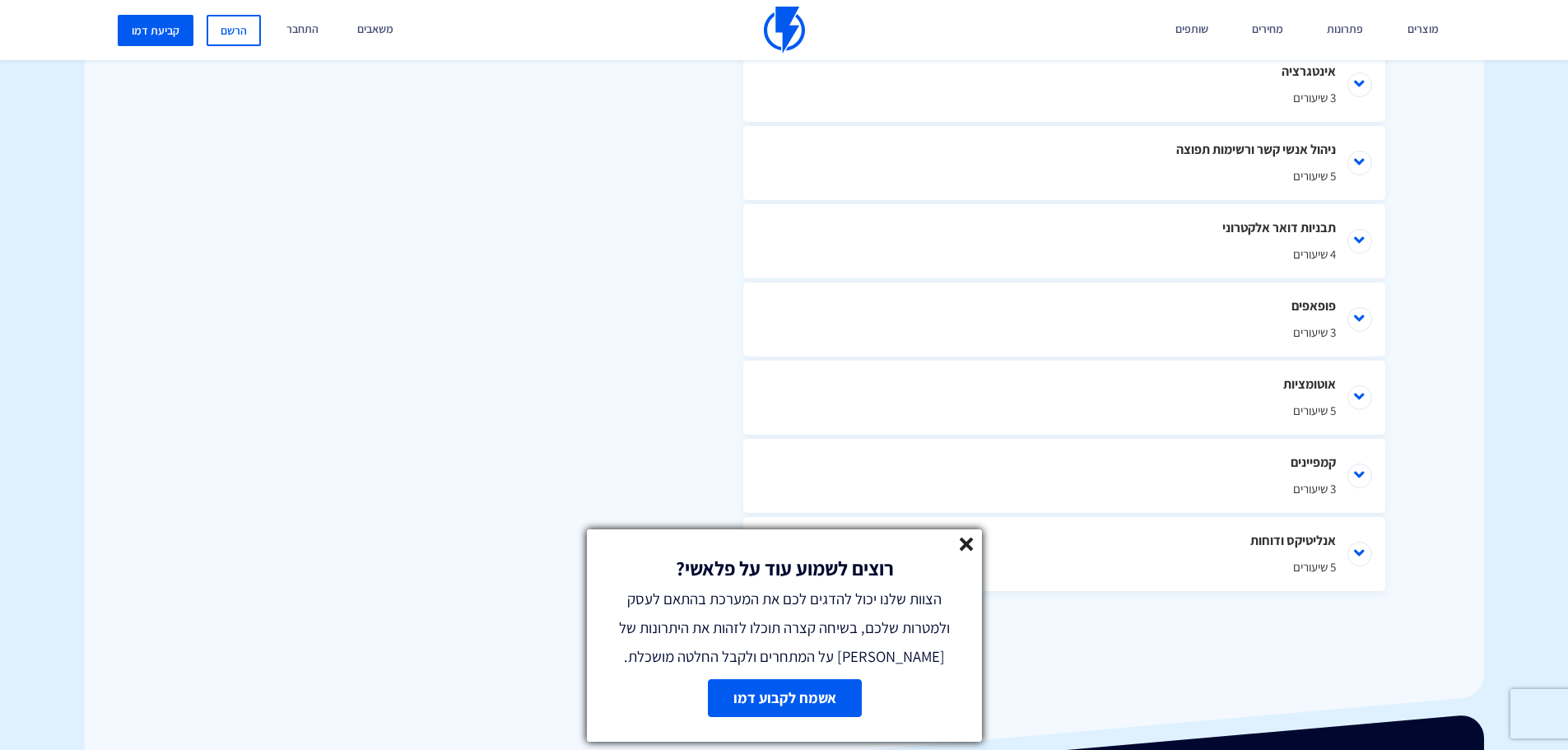
click at [964, 550] on icon at bounding box center [966, 544] width 14 height 14
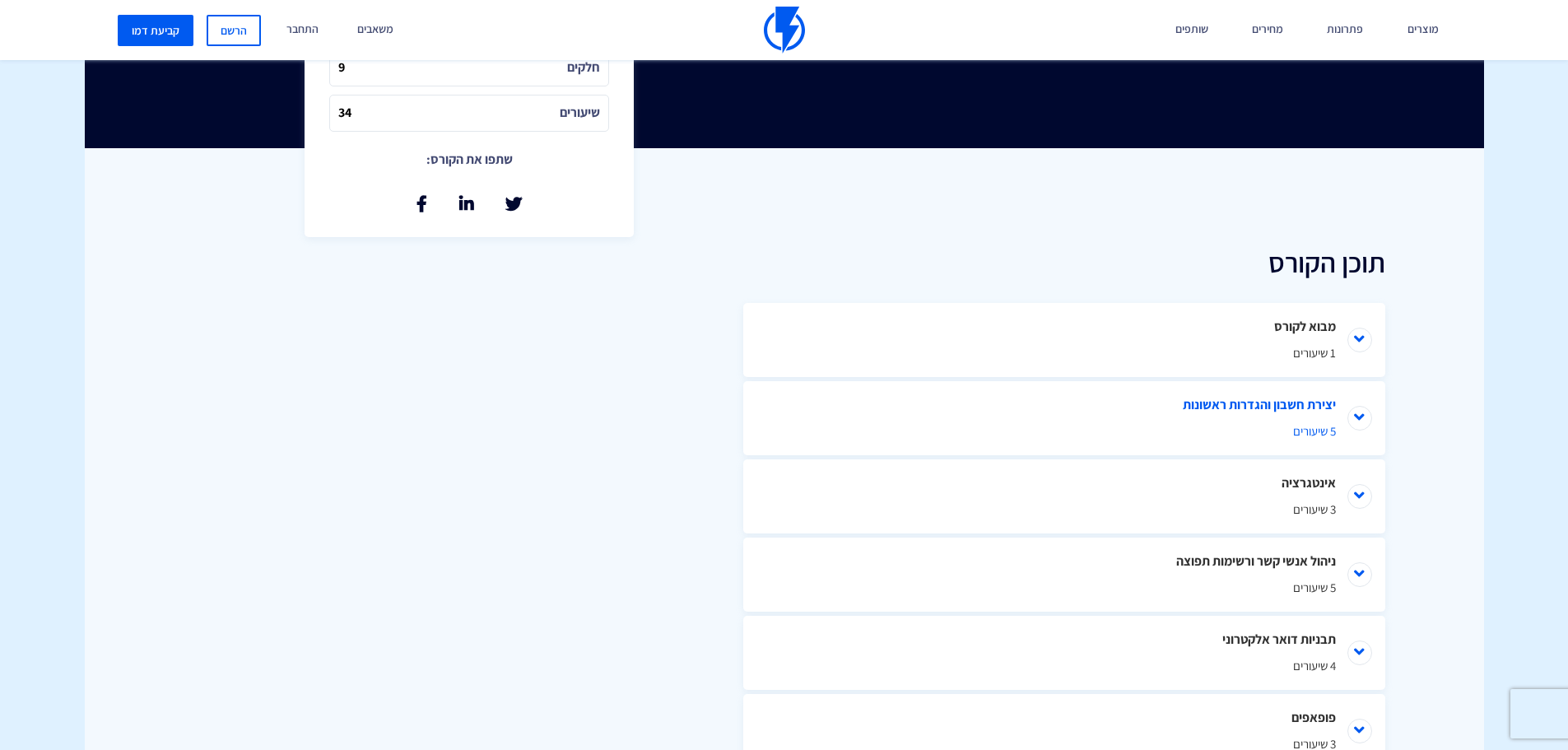
scroll to position [681, 0]
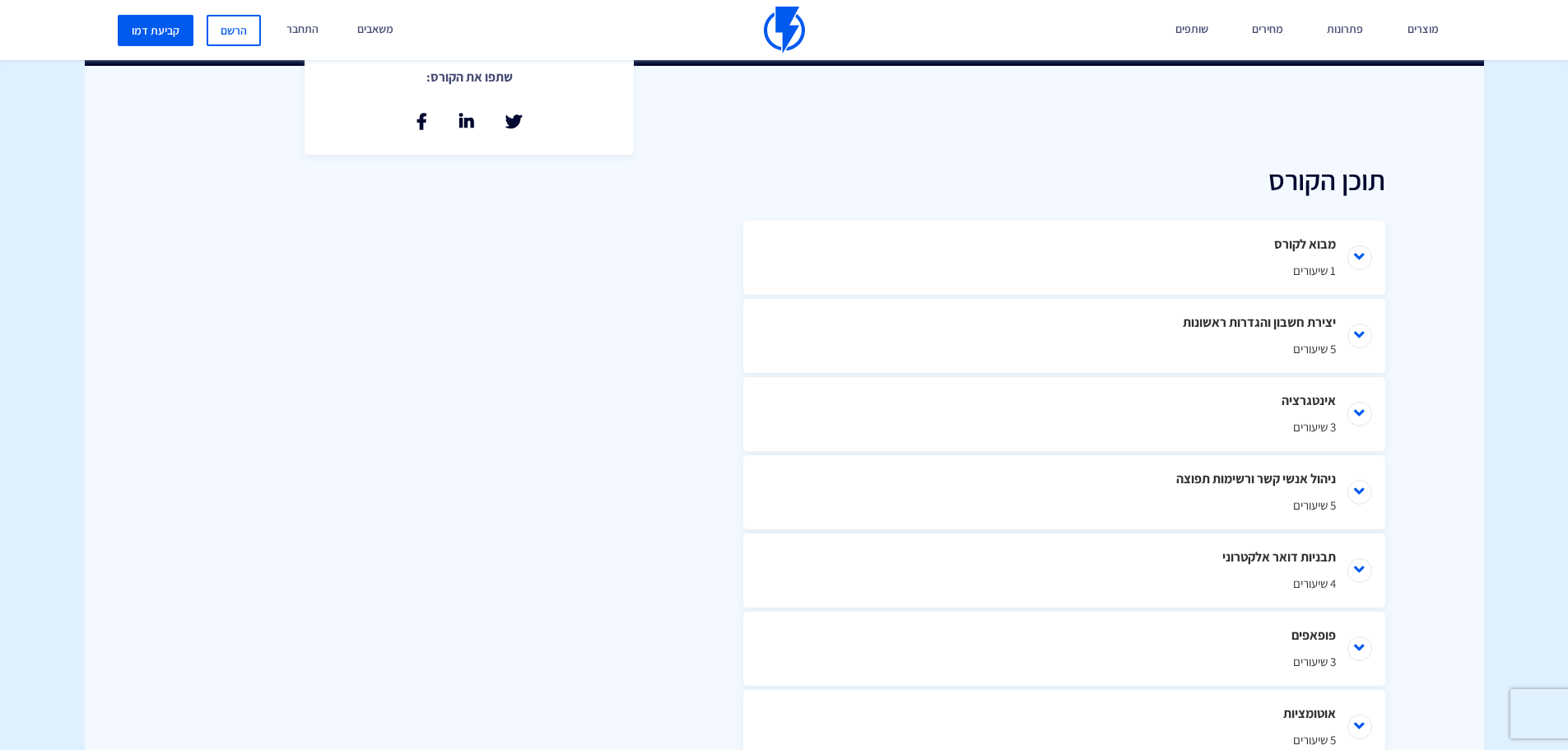
click at [593, 278] on div "תוכן הקורס מבוא לקורס 1 שיעורים מבוא לפלאשי יצירת חשבון והגדרות ראשונות 5 שיעור…" at bounding box center [784, 545] width 1399 height 961
click at [903, 159] on div "תוכן הקורס מבוא לקורס 1 שיעורים מבוא לפלאשי יצירת חשבון והגדרות ראשונות 5 שיעור…" at bounding box center [784, 545] width 1399 height 961
click at [411, 219] on div "תוכן הקורס מבוא לקורס 1 שיעורים מבוא לפלאשי יצירת חשבון והגדרות ראשונות 5 שיעור…" at bounding box center [784, 545] width 1399 height 961
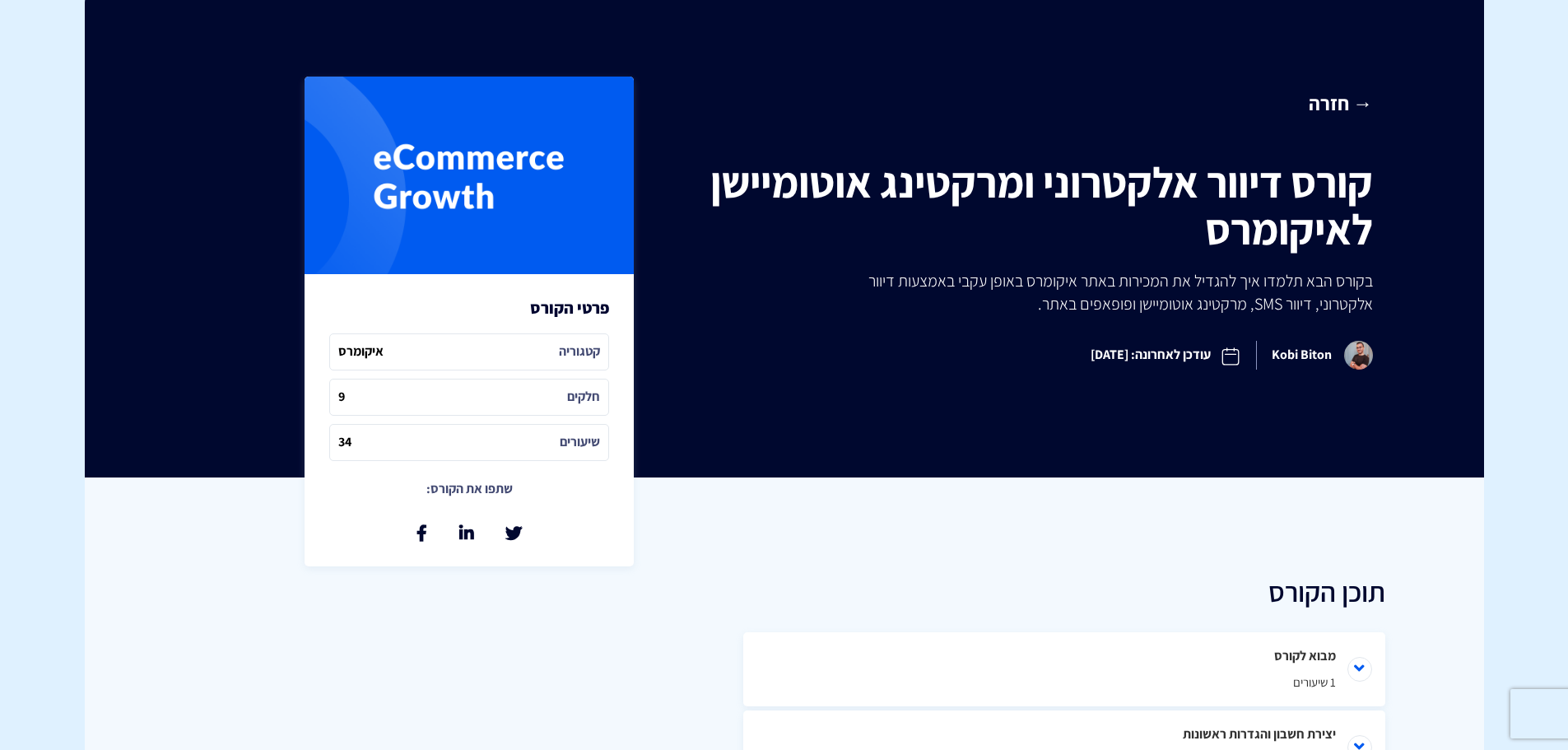
scroll to position [0, 0]
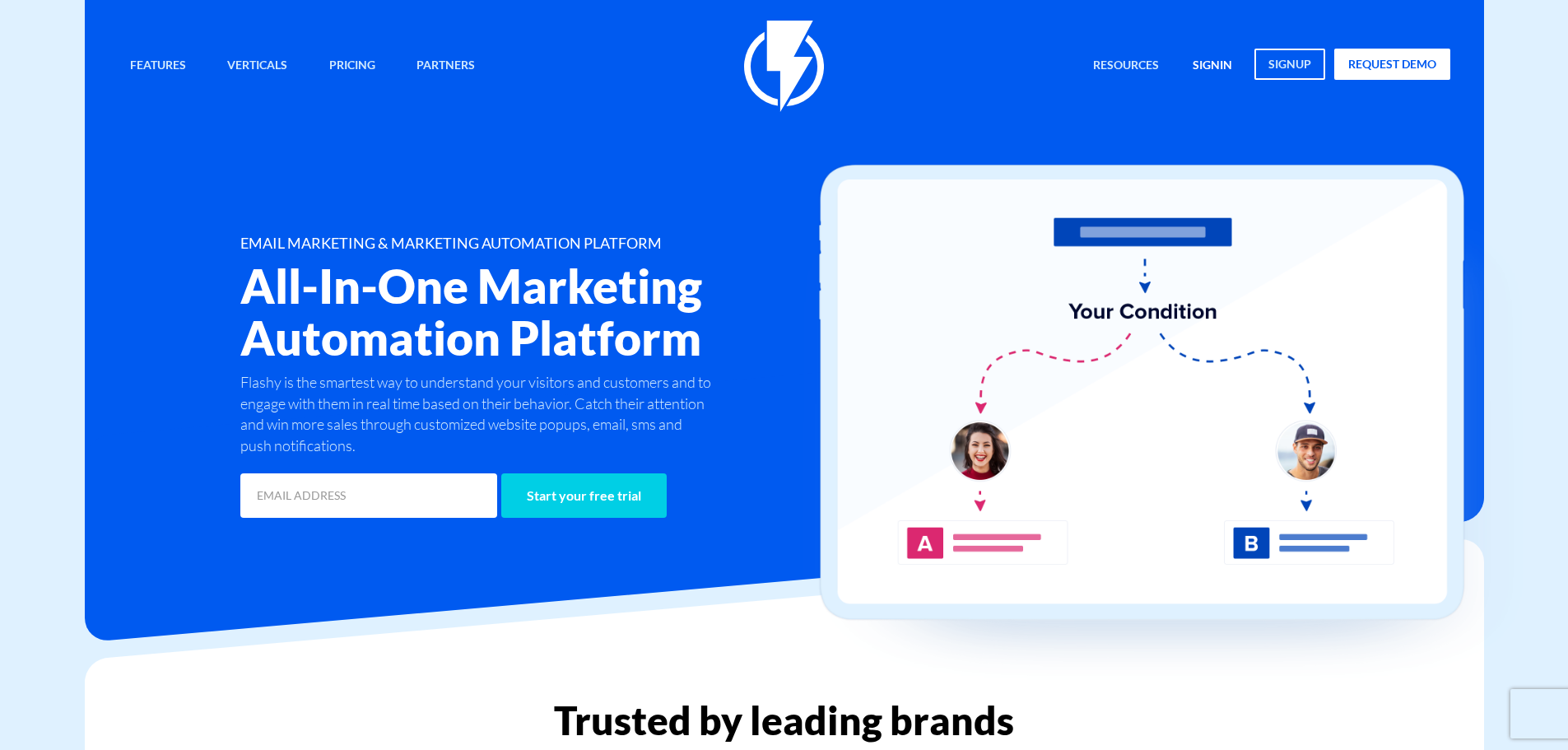
click at [1221, 76] on link "signin" at bounding box center [1212, 66] width 65 height 35
